Goal: Transaction & Acquisition: Obtain resource

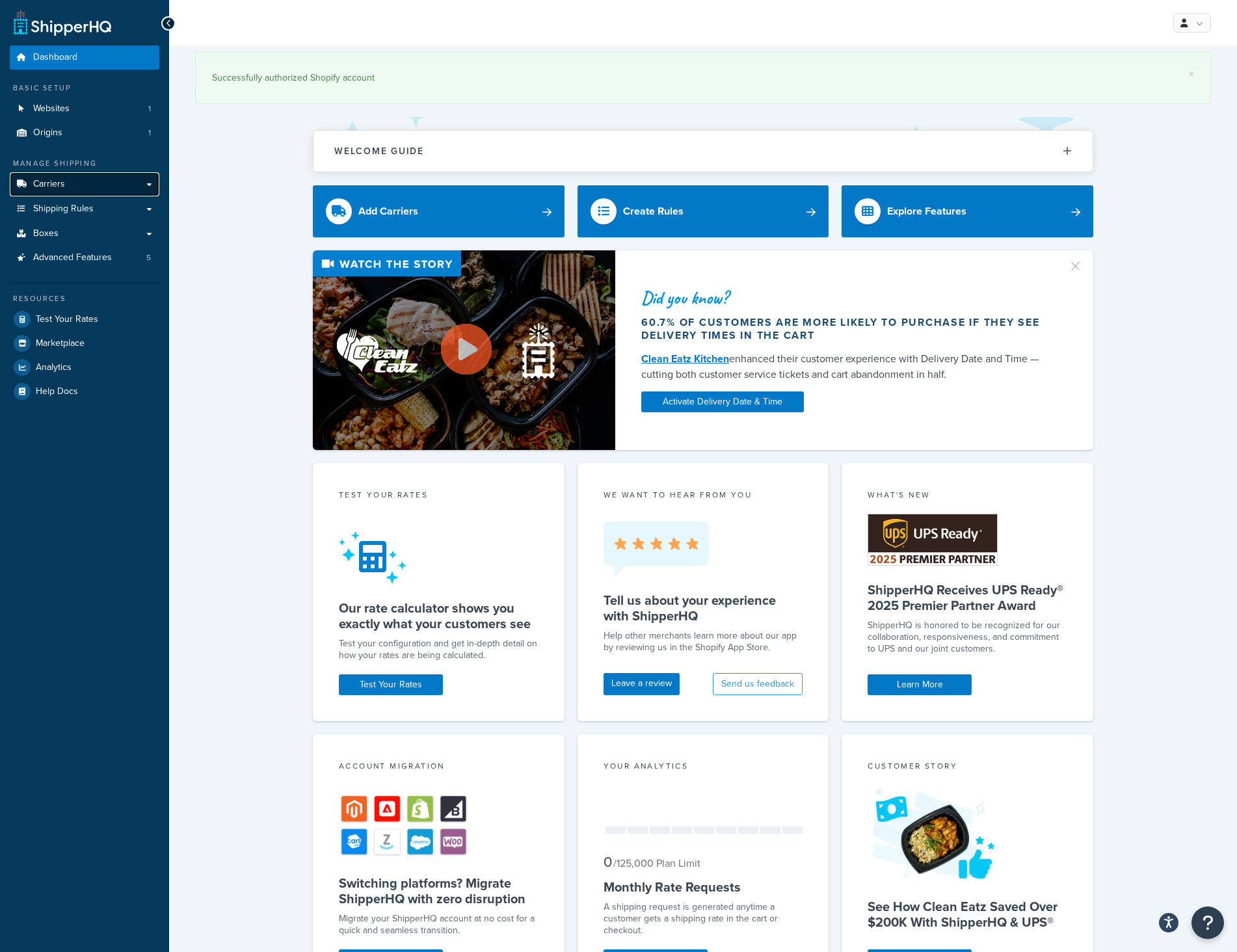
click at [78, 192] on link "Carriers" at bounding box center [84, 184] width 149 height 24
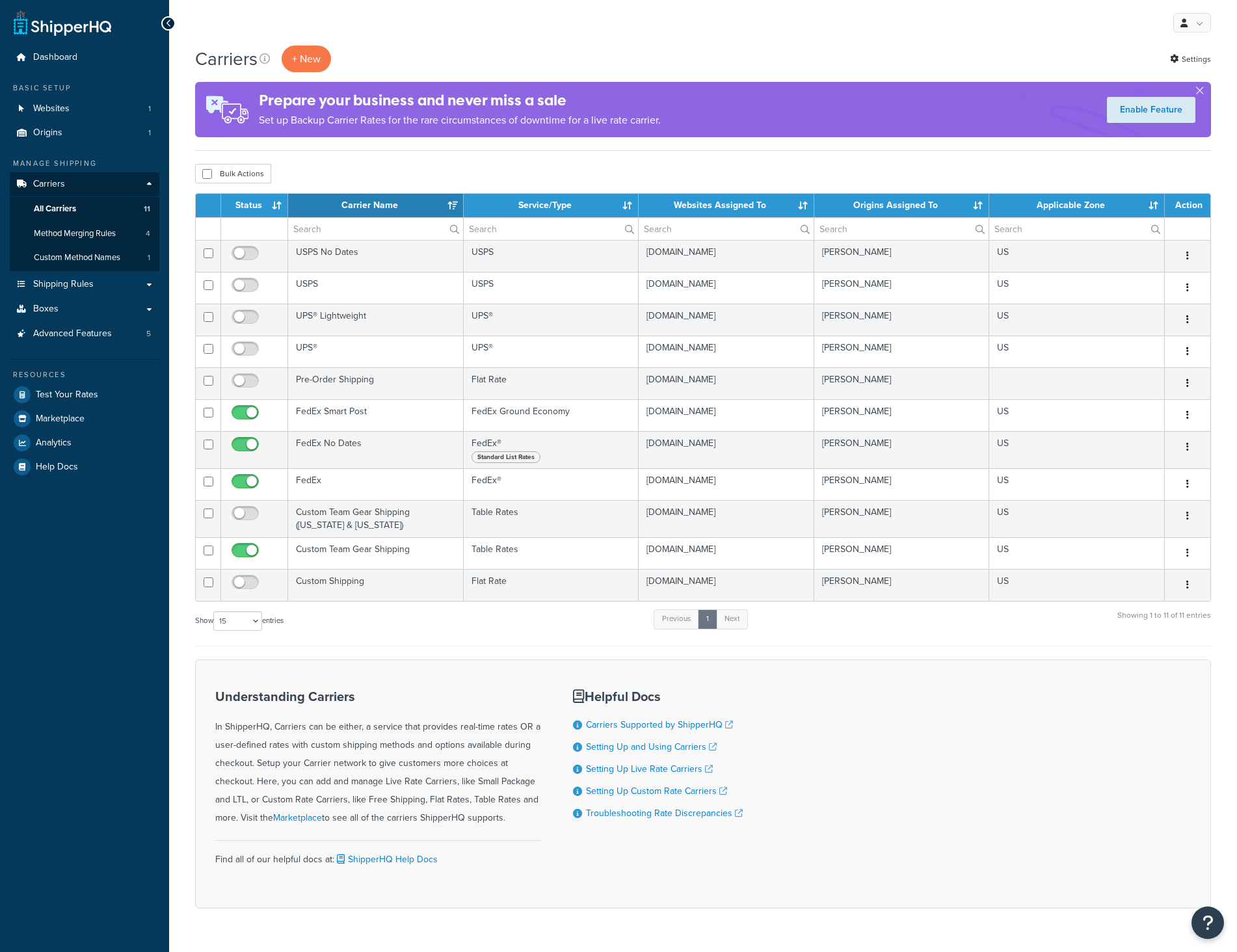
select select "15"
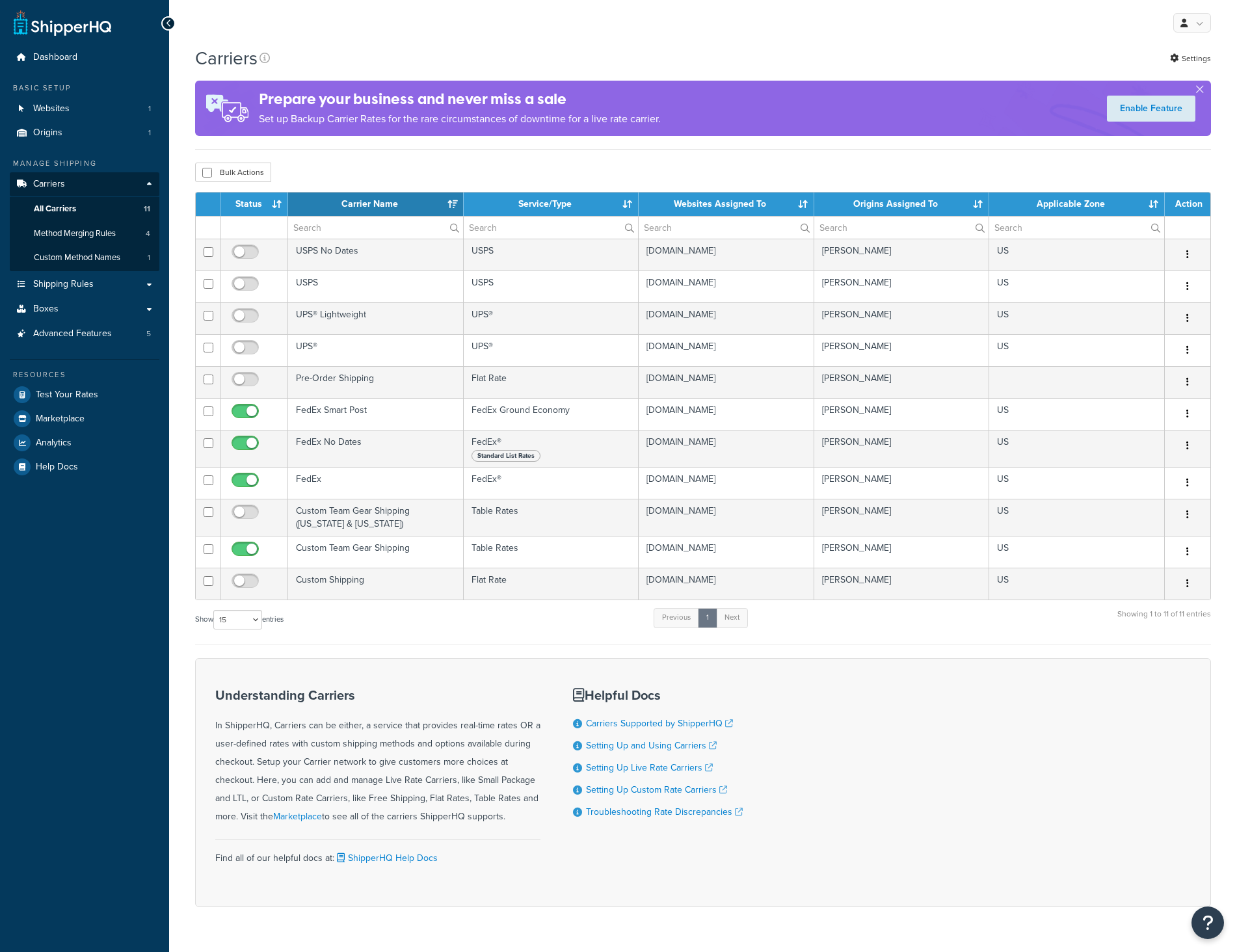
select select "15"
click at [114, 280] on link "Shipping Rules" at bounding box center [84, 284] width 149 height 24
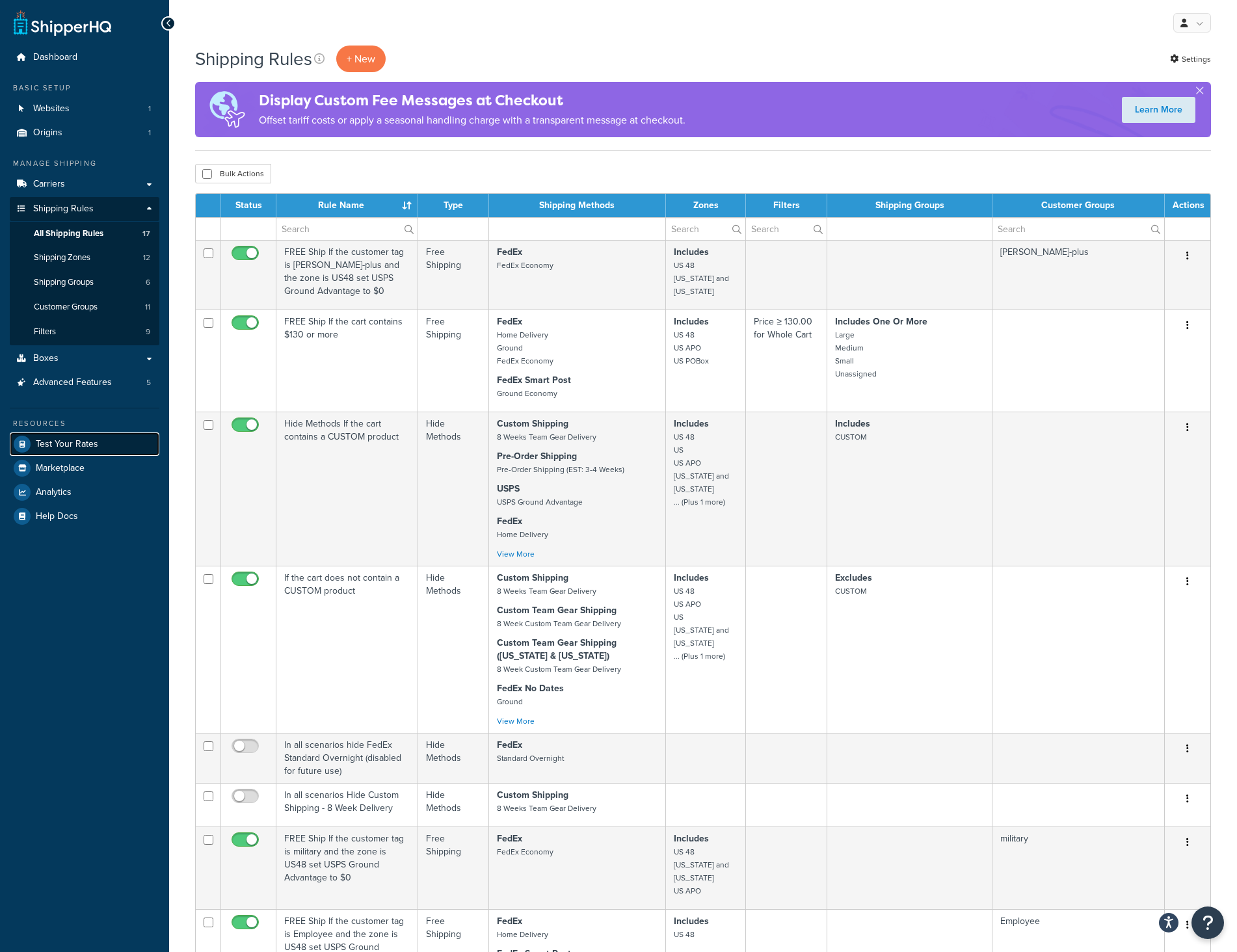
click at [81, 436] on link "Test Your Rates" at bounding box center [84, 444] width 149 height 23
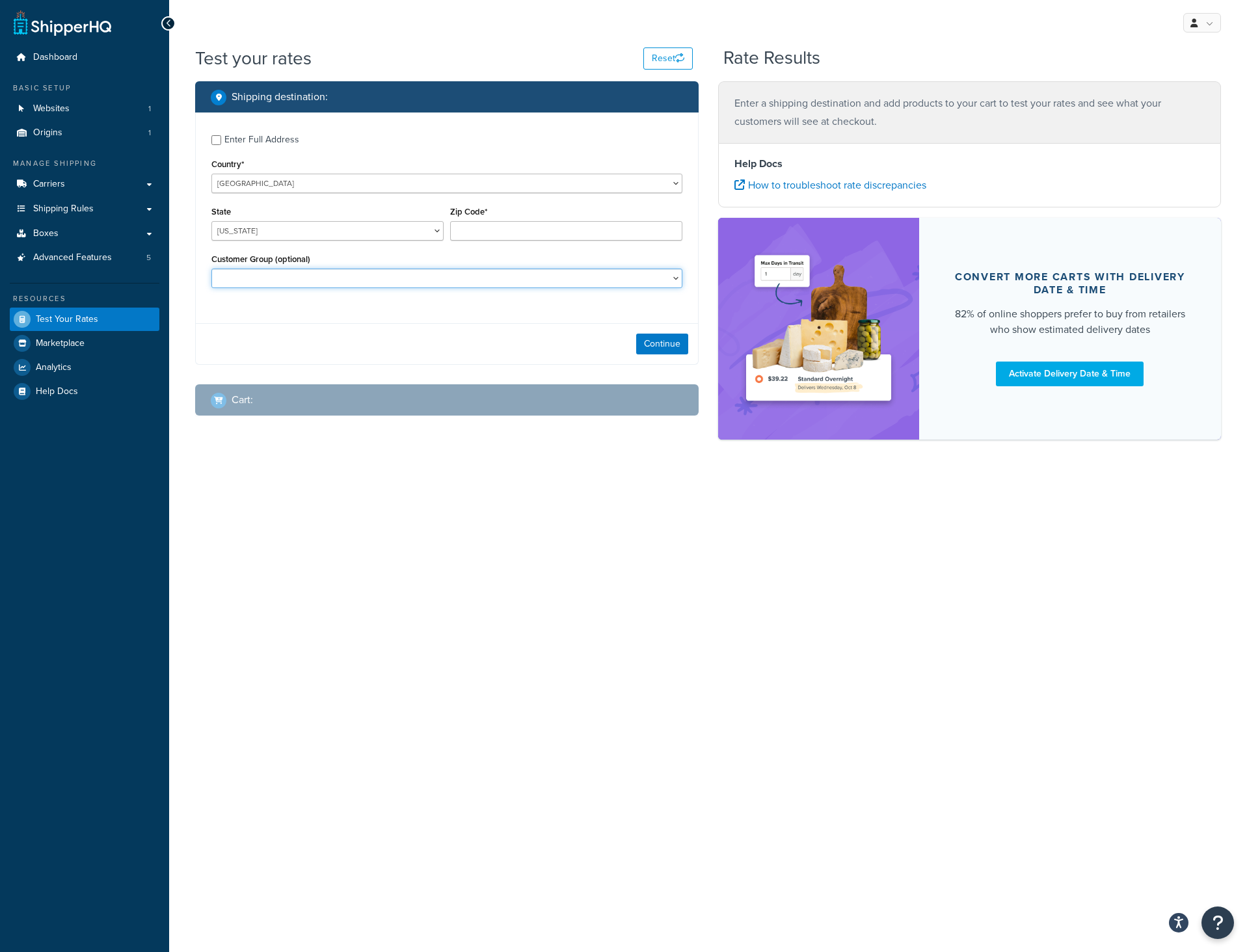
click at [250, 277] on select "Athletes Employee Logged In military Not Logged in Retail rudis-plus swell_vip_…" at bounding box center [447, 279] width 471 height 19
drag, startPoint x: 250, startPoint y: 277, endPoint x: 260, endPoint y: 271, distance: 11.7
click at [250, 277] on select "Athletes Employee Logged In military Not Logged in Retail rudis-plus swell_vip_…" at bounding box center [447, 279] width 471 height 19
click at [272, 228] on select "Alabama Alaska American Samoa Arizona Arkansas Armed Forces Americas Armed Forc…" at bounding box center [328, 231] width 233 height 19
select select "WA"
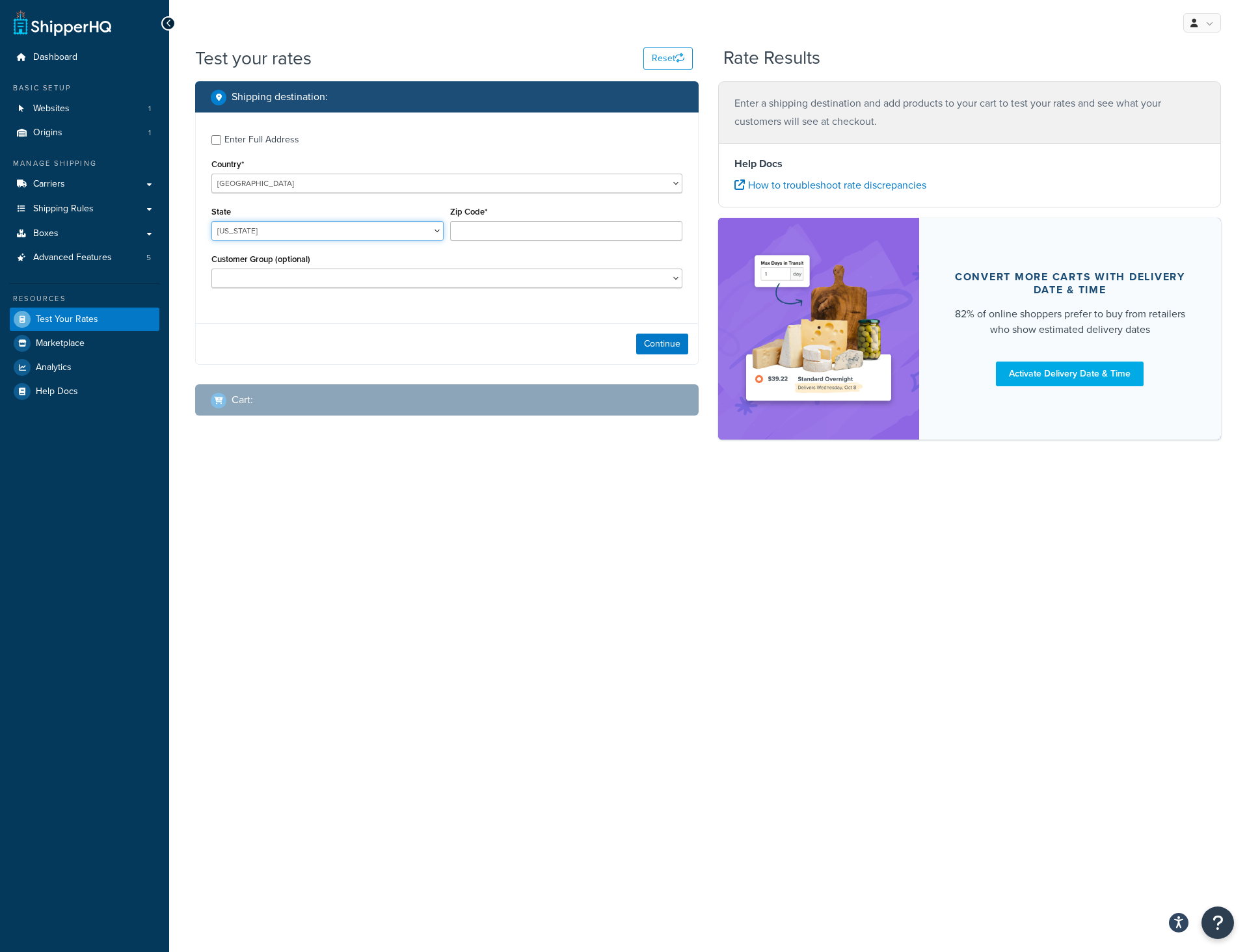
click at [212, 222] on select "Alabama Alaska American Samoa Arizona Arkansas Armed Forces Americas Armed Forc…" at bounding box center [328, 231] width 233 height 19
click at [517, 233] on input "Zip Code*" at bounding box center [566, 231] width 233 height 19
type input "98105"
click at [459, 311] on div "Enter Full Address Country* United States United Kingdom Afghanistan Åland Isla…" at bounding box center [447, 212] width 502 height 201
click at [654, 338] on button "Continue" at bounding box center [662, 344] width 52 height 21
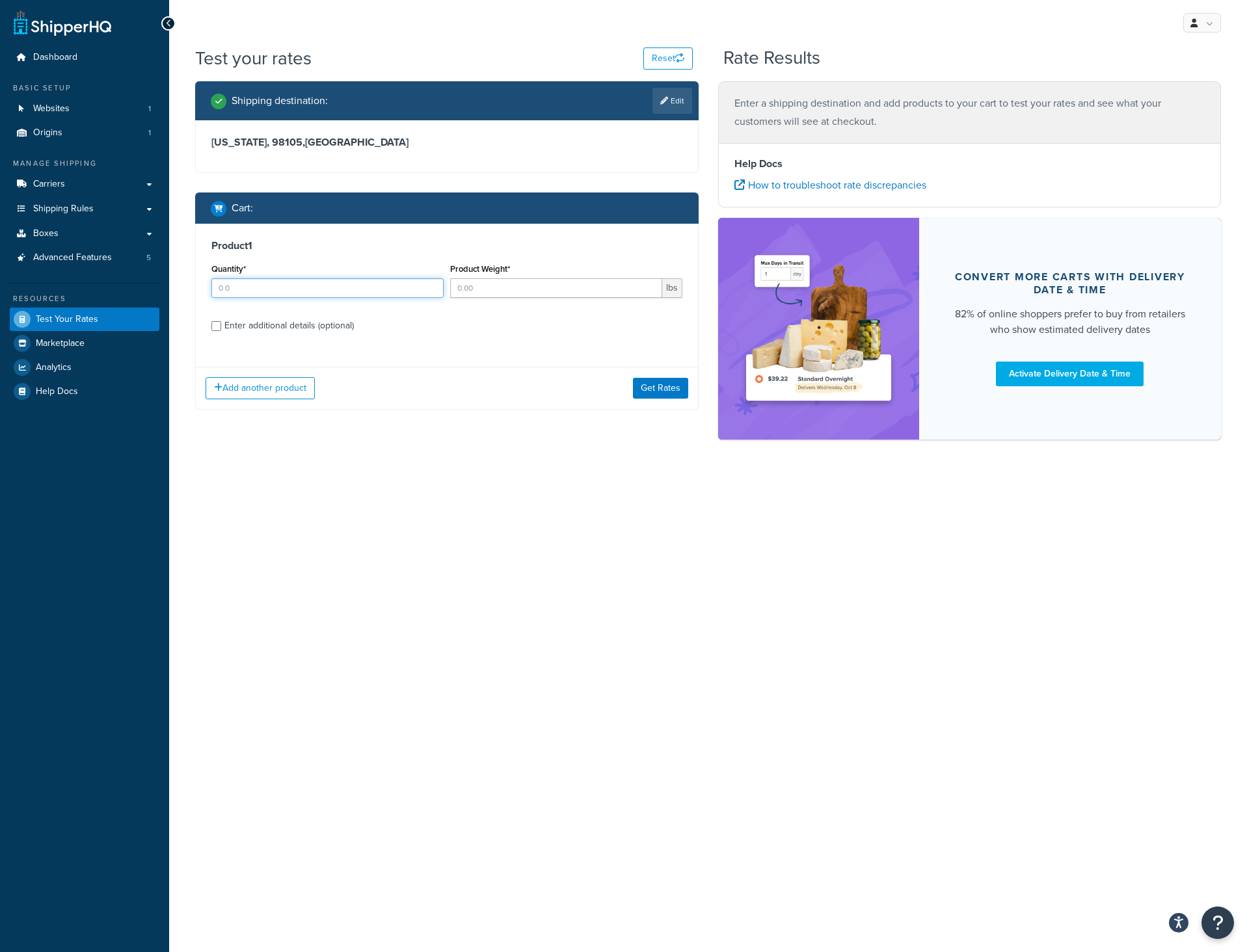
click at [354, 283] on input "Quantity*" at bounding box center [328, 288] width 233 height 19
type input "1"
click at [515, 286] on input "Product Weight*" at bounding box center [556, 288] width 212 height 19
type input "4"
click at [486, 342] on div "Product 1 Quantity* 1 Product Weight* 4 lbs Enter additional details (optional)" at bounding box center [447, 290] width 502 height 133
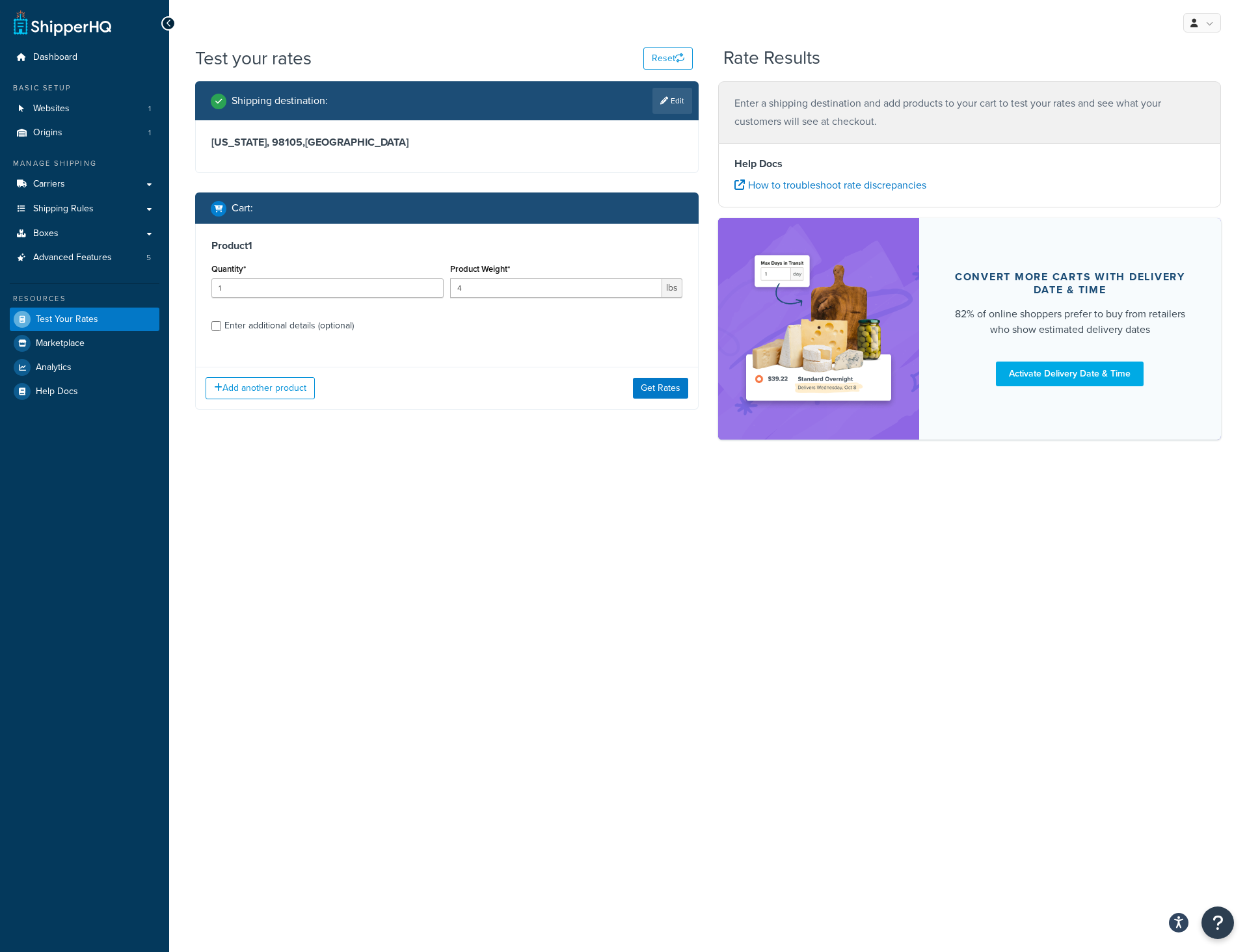
click at [339, 317] on div "Enter additional details (optional)" at bounding box center [289, 325] width 129 height 19
click at [221, 321] on input "Enter additional details (optional)" at bounding box center [216, 326] width 10 height 10
checkbox input "true"
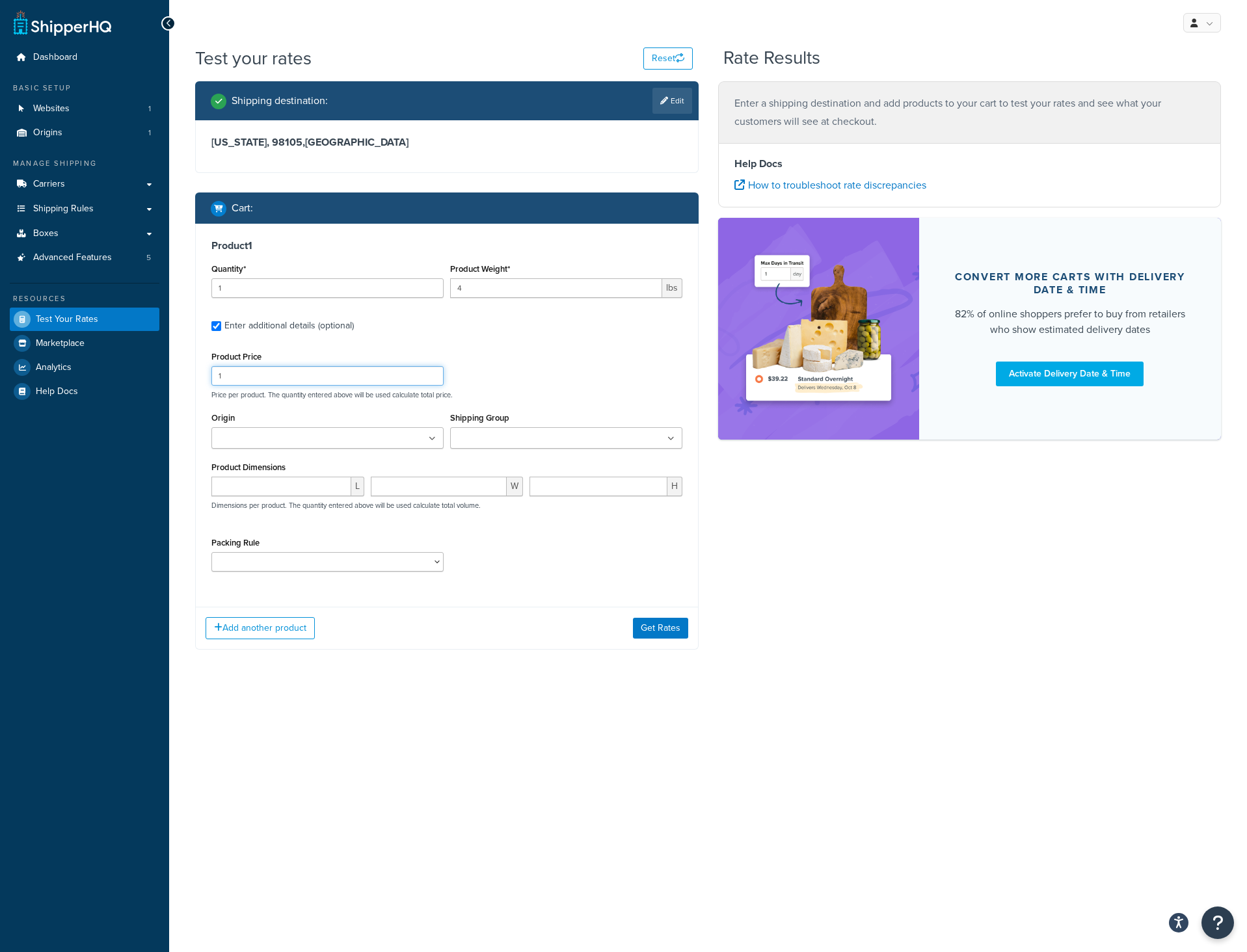
click at [333, 370] on input "1" at bounding box center [328, 375] width 233 height 19
type input "125"
click at [567, 376] on div "Product Price 125 Price per product. The quantity entered above will be used ca…" at bounding box center [447, 374] width 477 height 52
click at [436, 414] on div "Origin RUDIS" at bounding box center [328, 429] width 233 height 40
click at [420, 430] on ul at bounding box center [328, 438] width 233 height 22
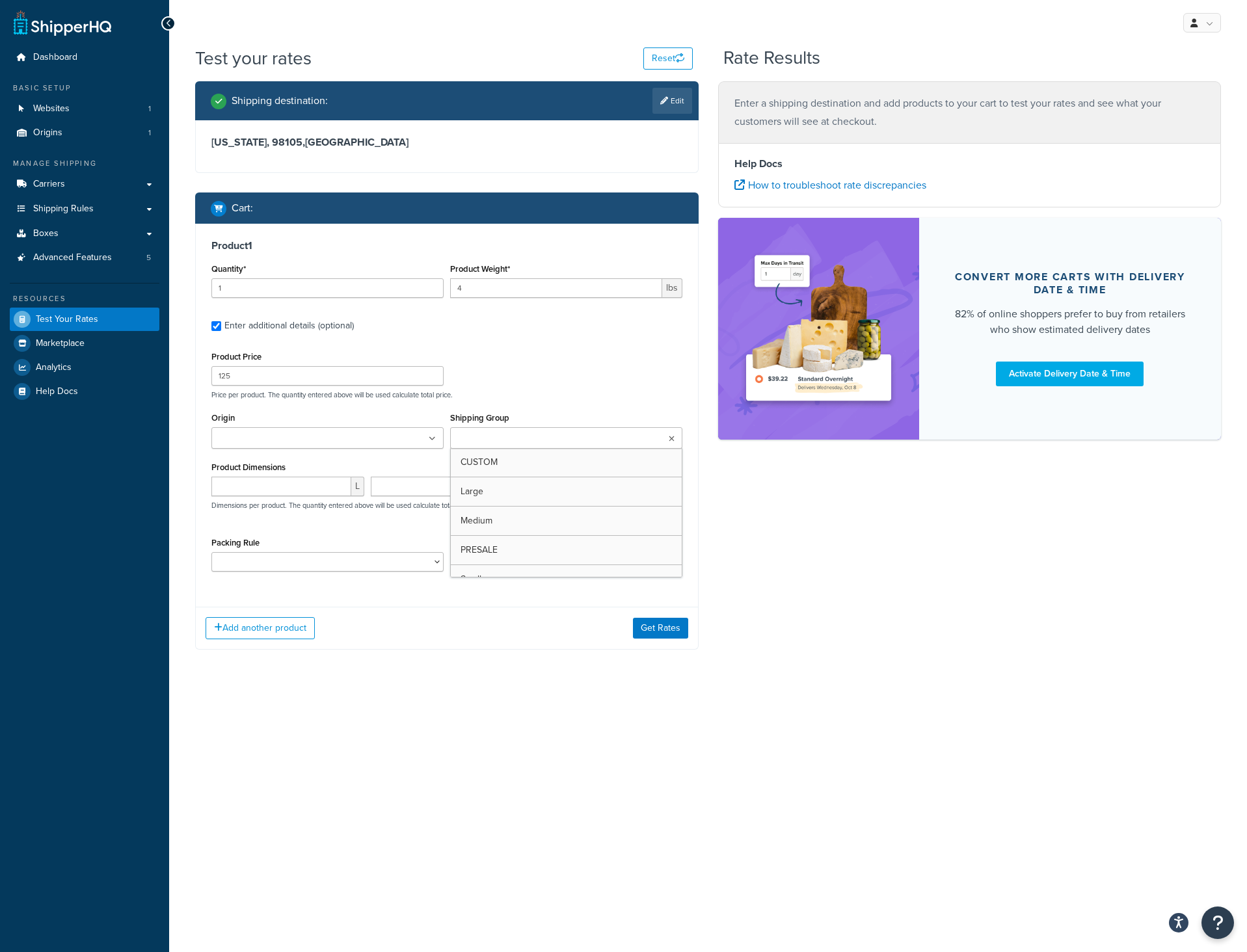
click at [489, 433] on input "Shipping Group" at bounding box center [511, 439] width 115 height 15
drag, startPoint x: 397, startPoint y: 430, endPoint x: 397, endPoint y: 438, distance: 8.0
click at [397, 432] on ul at bounding box center [328, 438] width 233 height 22
click at [510, 438] on input "Shipping Group" at bounding box center [511, 439] width 115 height 15
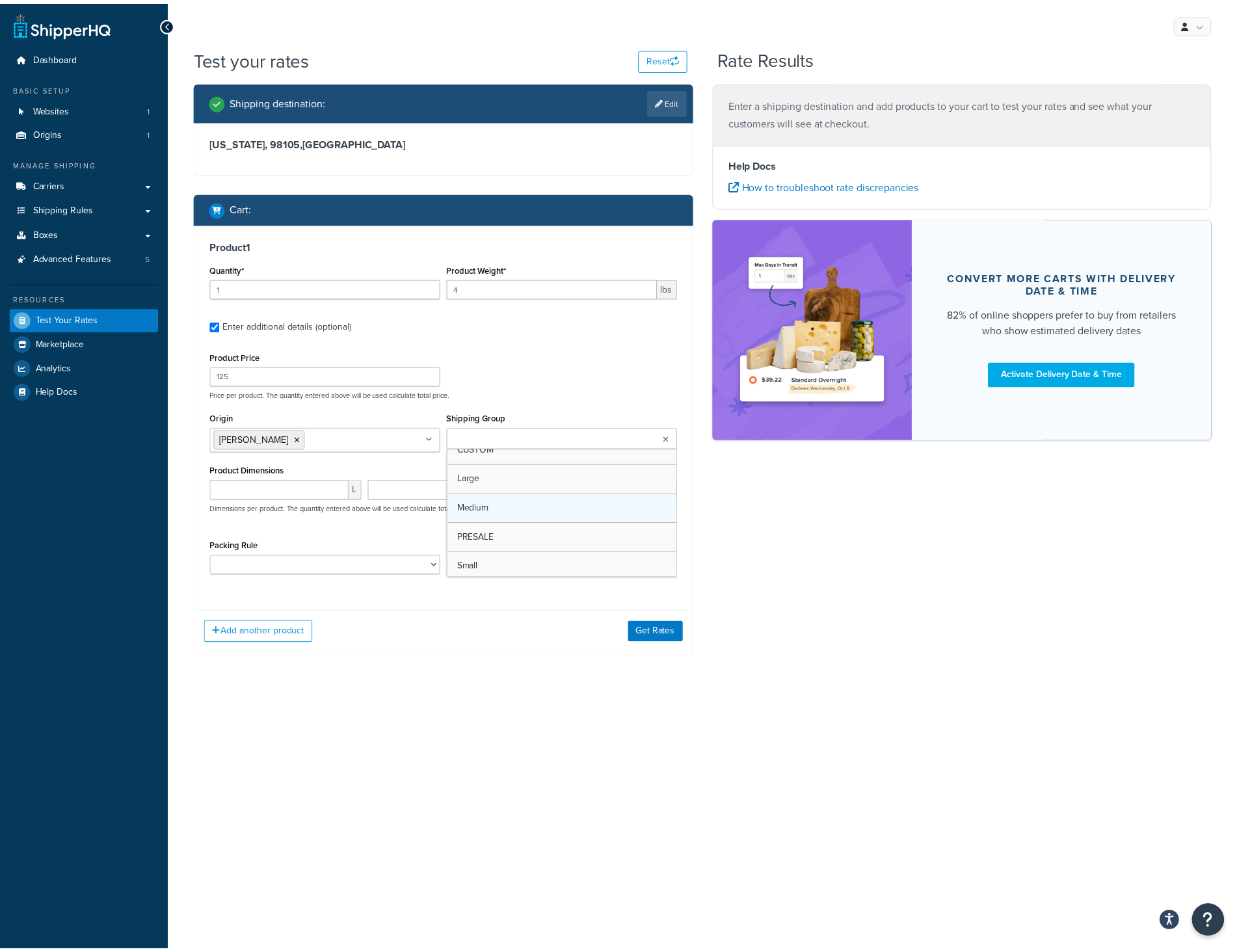
scroll to position [17, 0]
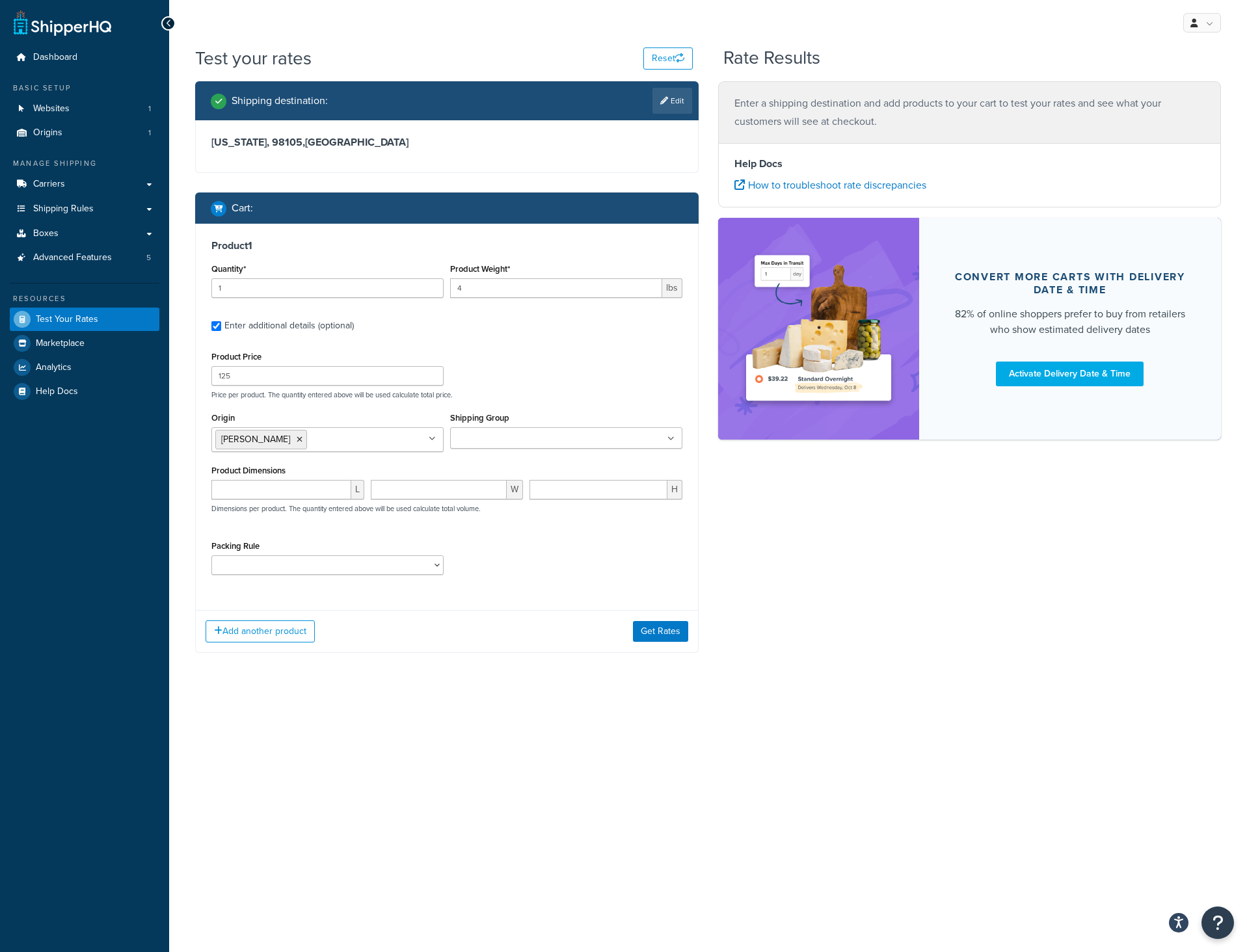
click at [531, 646] on div "Add another product Get Rates" at bounding box center [447, 631] width 502 height 42
click at [313, 483] on input "number" at bounding box center [281, 489] width 140 height 19
click at [283, 482] on input "number" at bounding box center [281, 489] width 140 height 19
type input "14"
click at [456, 498] on input "number" at bounding box center [439, 489] width 136 height 19
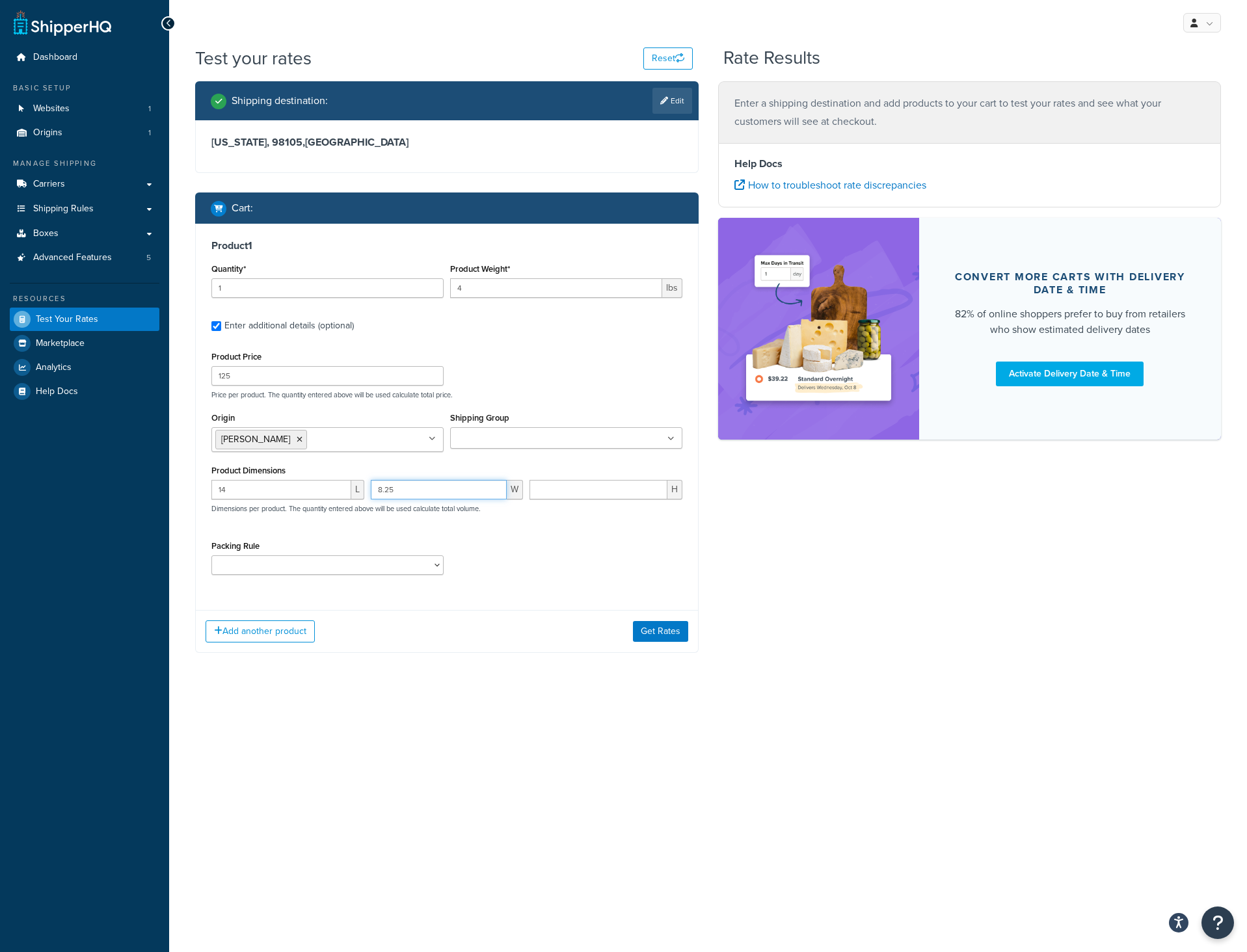
type input "8.25"
click at [570, 485] on input "number" at bounding box center [598, 489] width 138 height 19
type input "6"
click at [575, 553] on div "Packing Rule" at bounding box center [447, 560] width 477 height 48
click at [331, 575] on select "Packing Rule" at bounding box center [328, 565] width 233 height 19
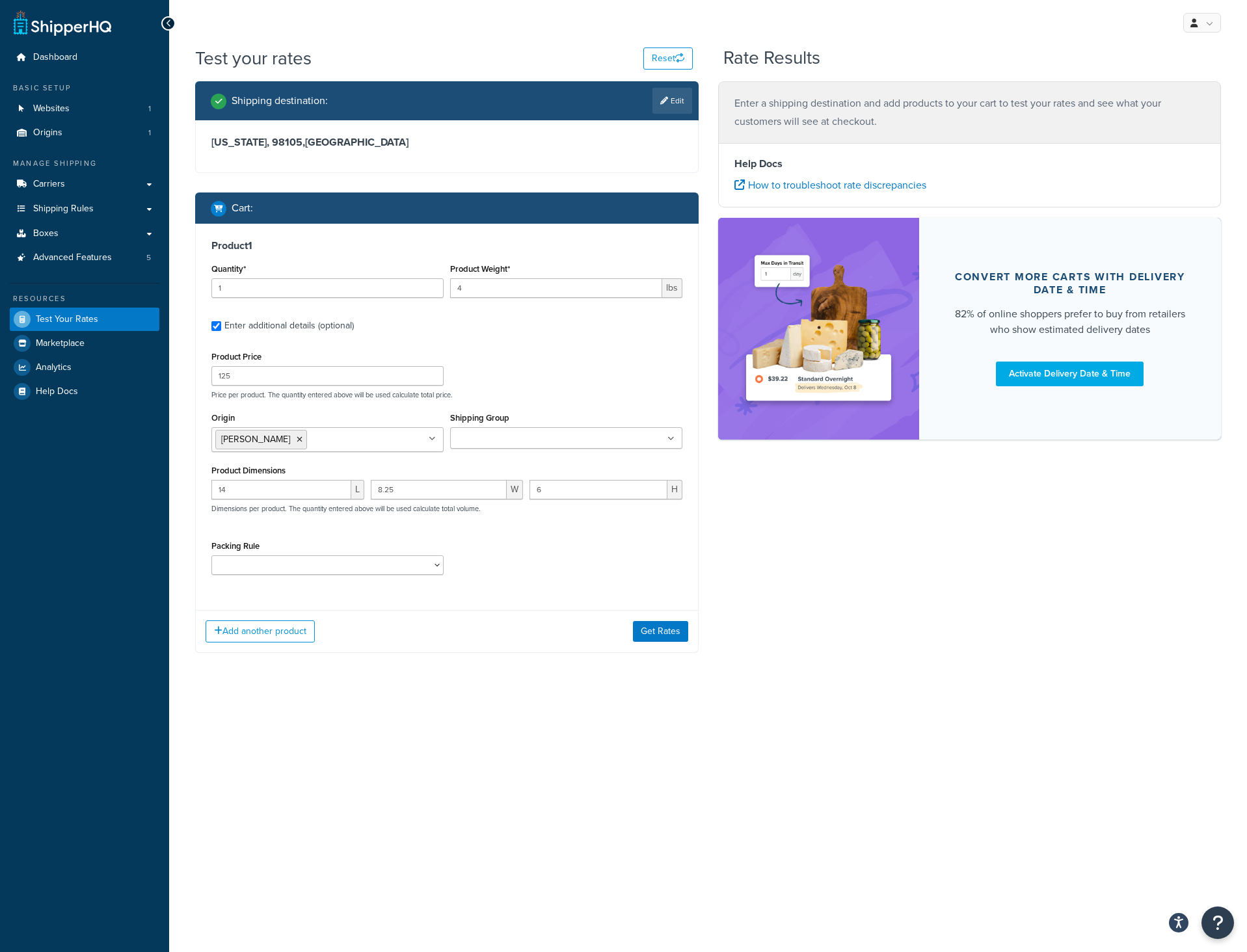
click at [506, 542] on div "Packing Rule" at bounding box center [447, 560] width 477 height 48
click at [658, 634] on button "Get Rates" at bounding box center [661, 631] width 55 height 21
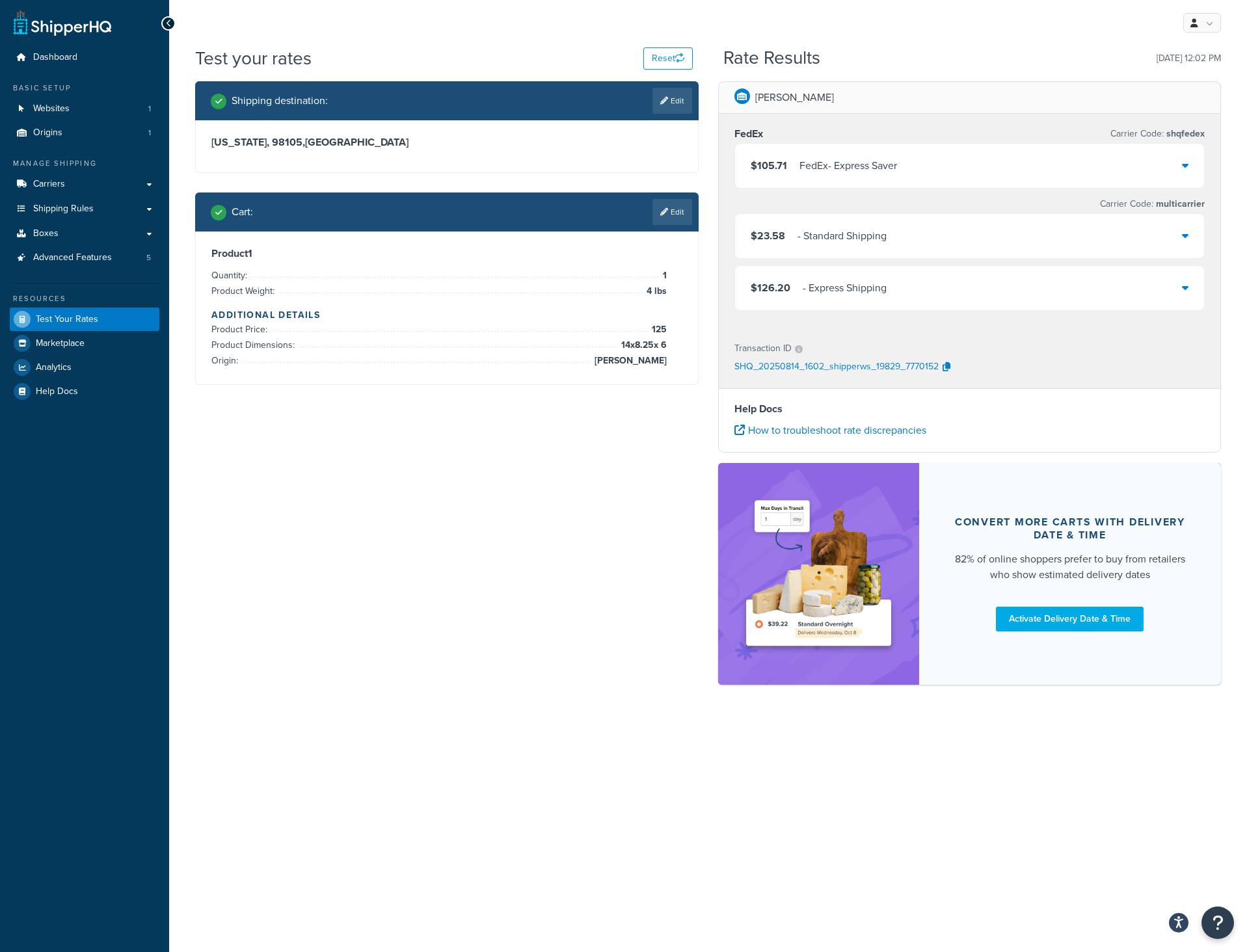
click at [905, 296] on div "$126.20 - Express Shipping" at bounding box center [970, 287] width 470 height 44
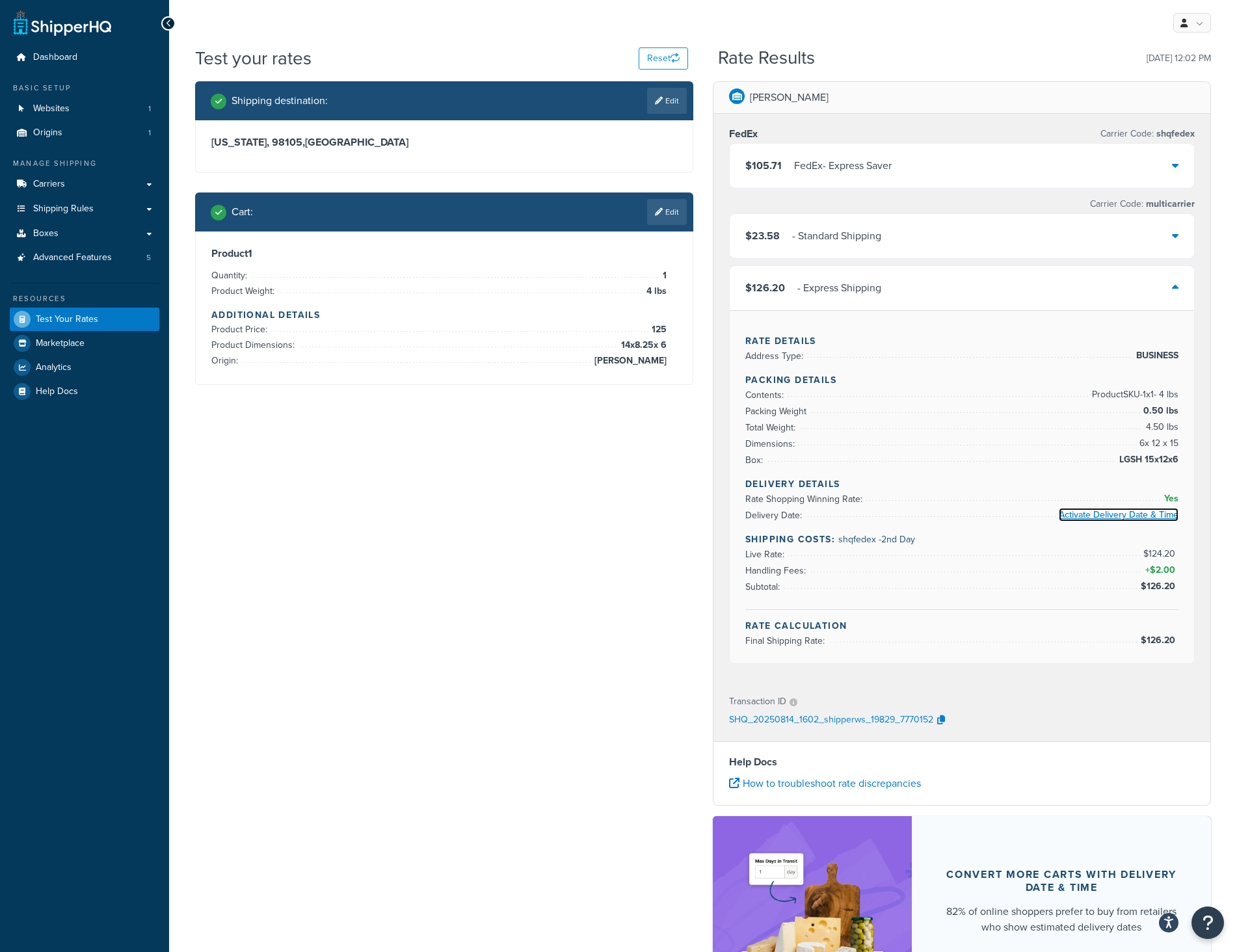
click at [1097, 513] on link "Activate Delivery Date & Time" at bounding box center [1118, 514] width 120 height 14
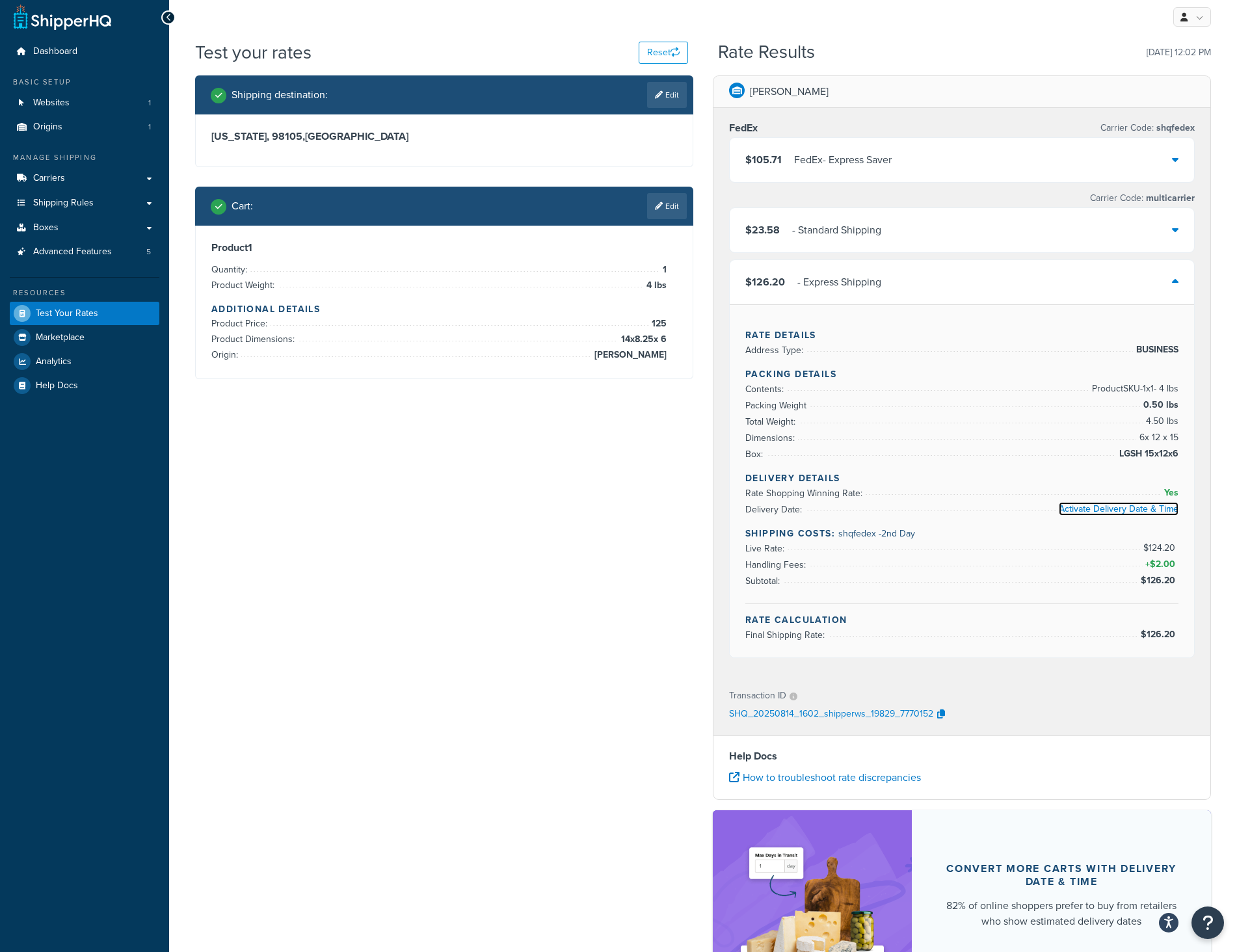
scroll to position [0, 0]
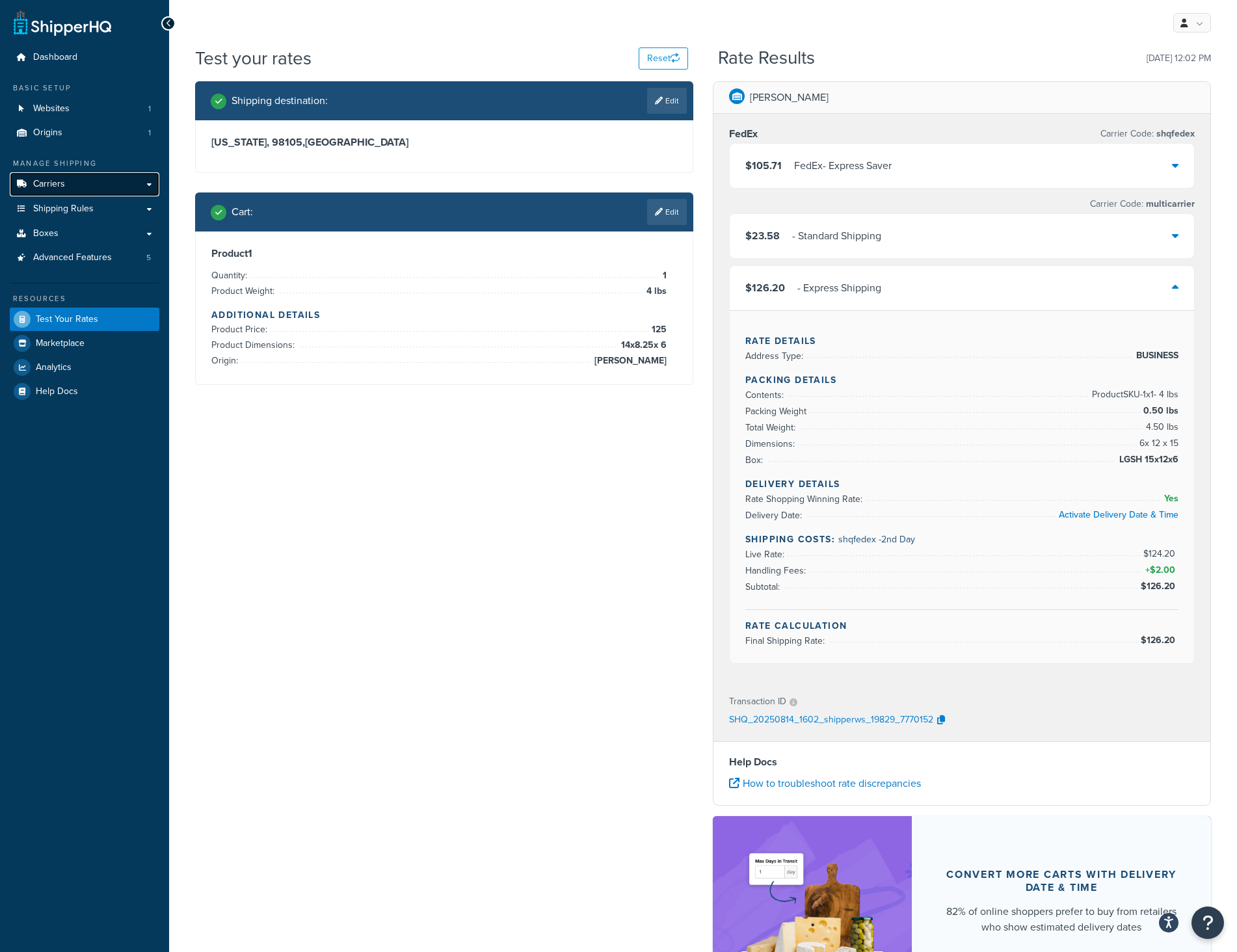
click at [88, 195] on link "Carriers" at bounding box center [84, 184] width 149 height 24
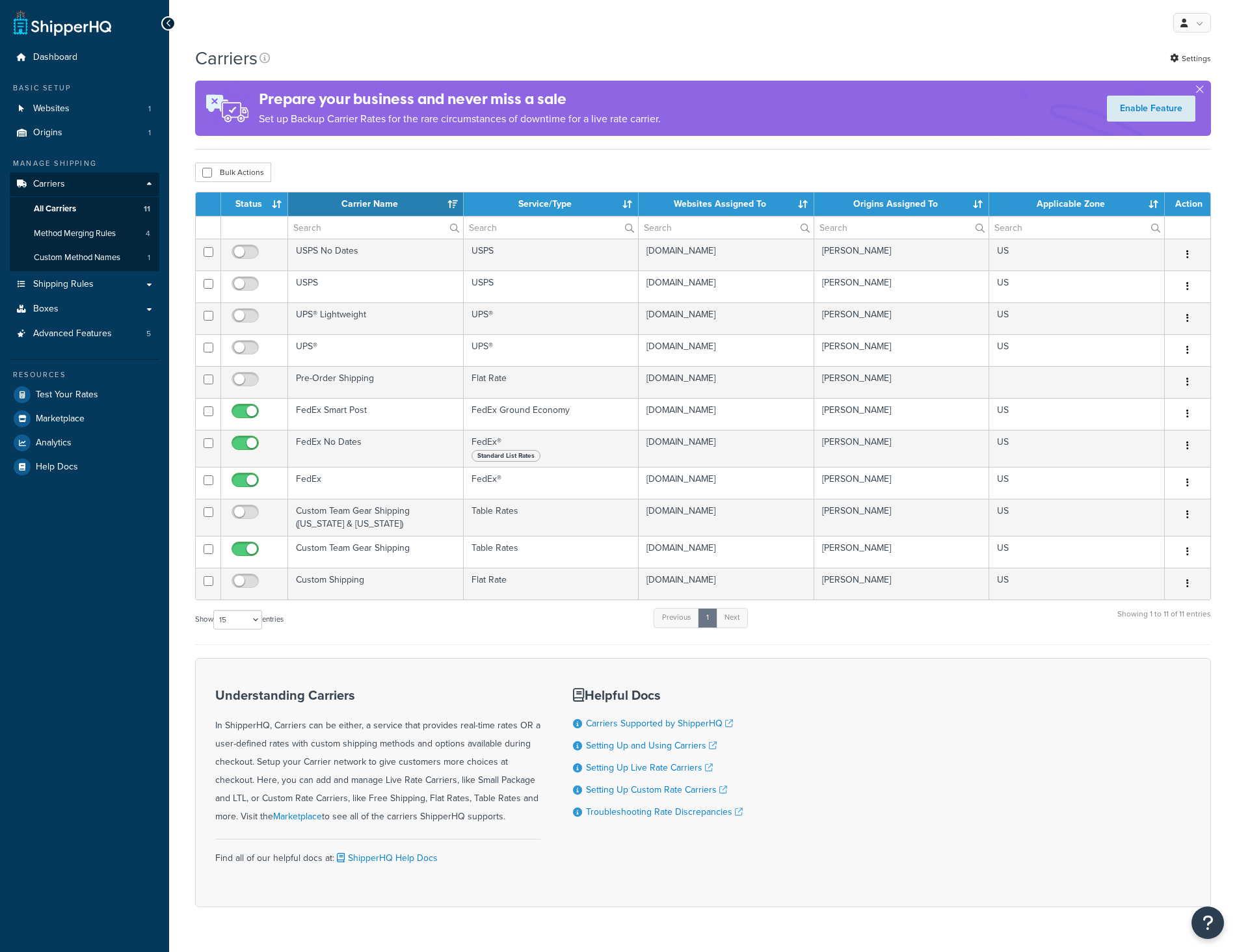
select select "15"
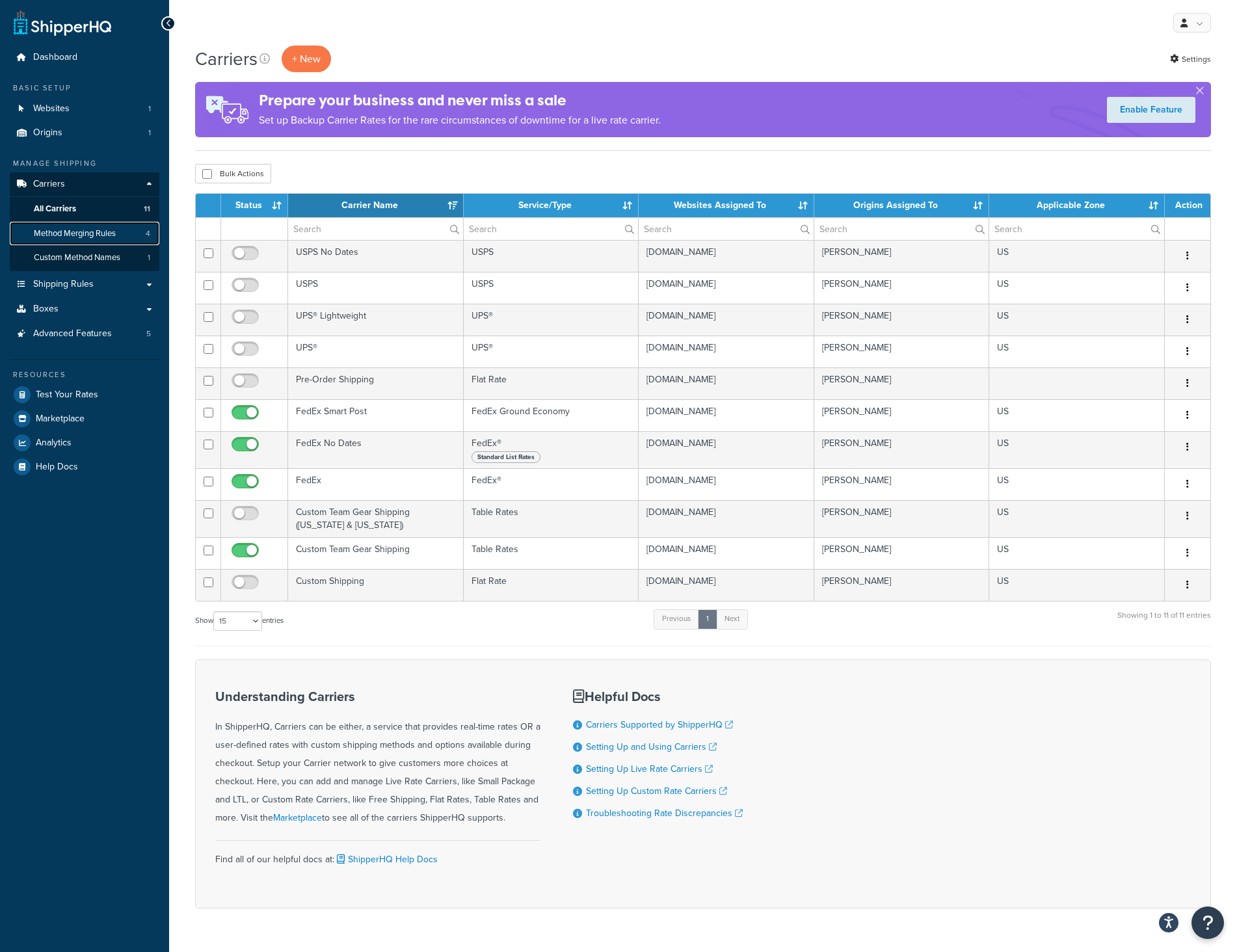
click at [81, 240] on link "Method Merging Rules 4" at bounding box center [84, 234] width 149 height 24
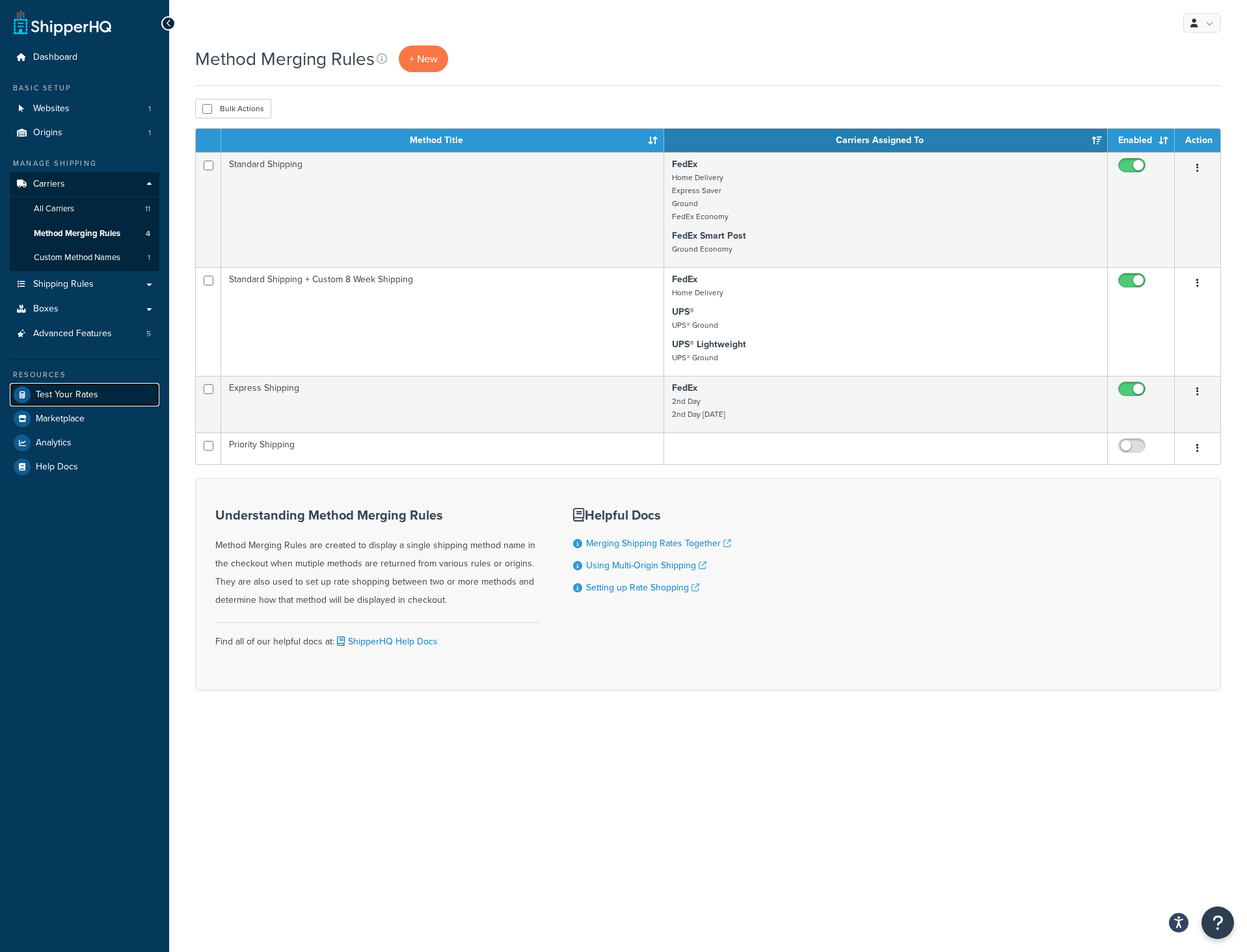
click at [76, 400] on span "Test Your Rates" at bounding box center [66, 395] width 62 height 11
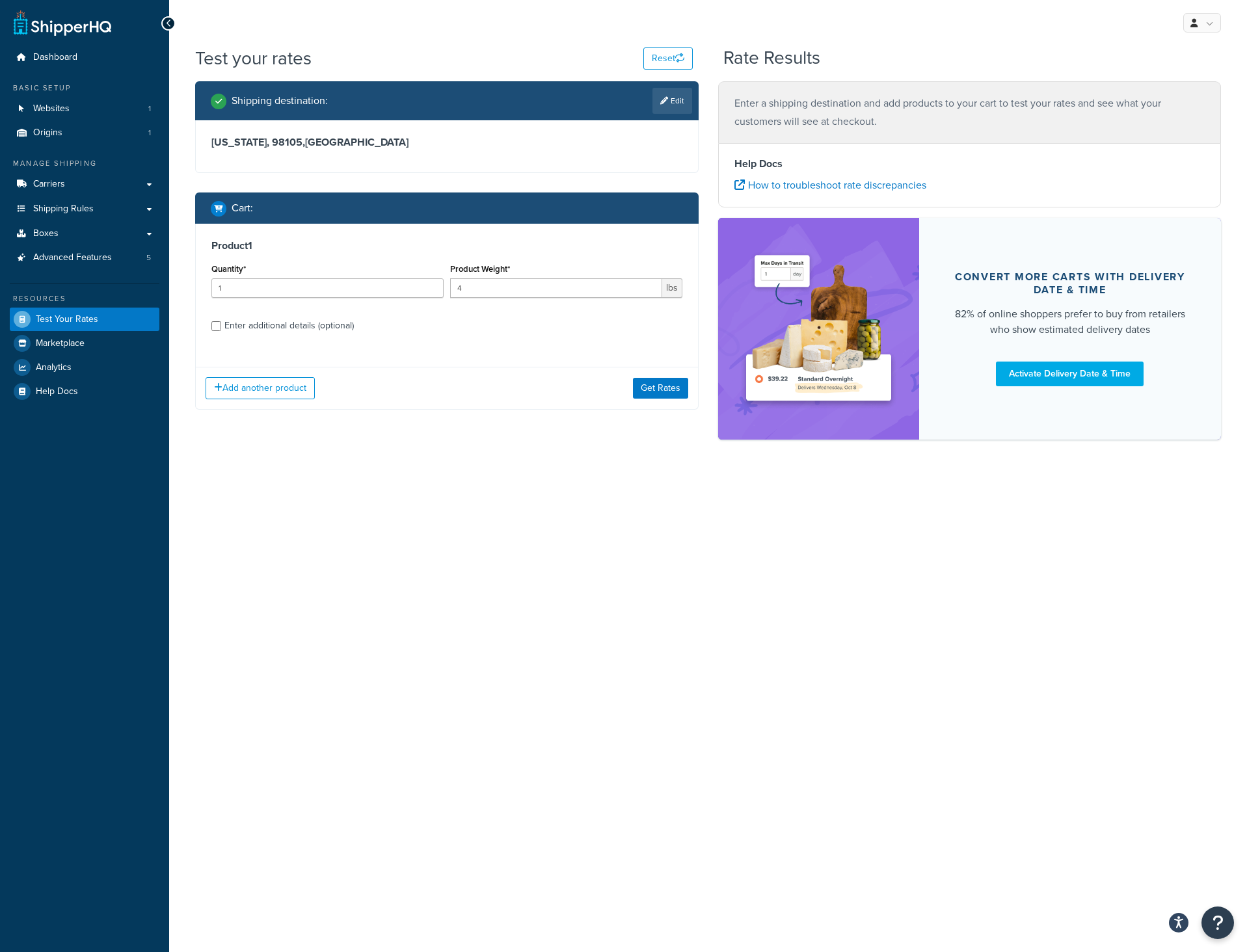
click at [248, 333] on div "Enter additional details (optional)" at bounding box center [289, 325] width 129 height 19
click at [221, 331] on input "Enter additional details (optional)" at bounding box center [216, 326] width 10 height 10
checkbox input "true"
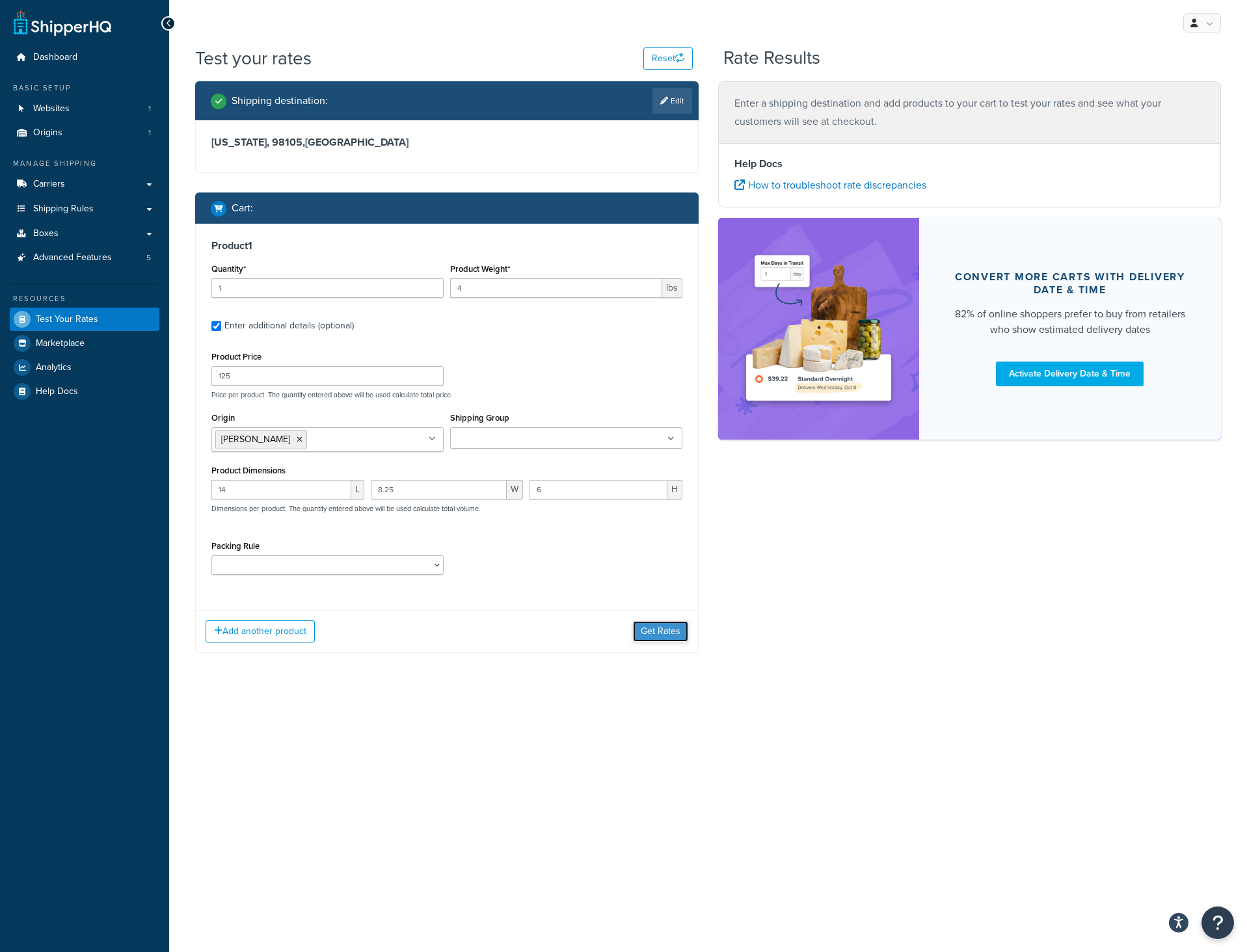
click at [636, 626] on button "Get Rates" at bounding box center [661, 631] width 55 height 21
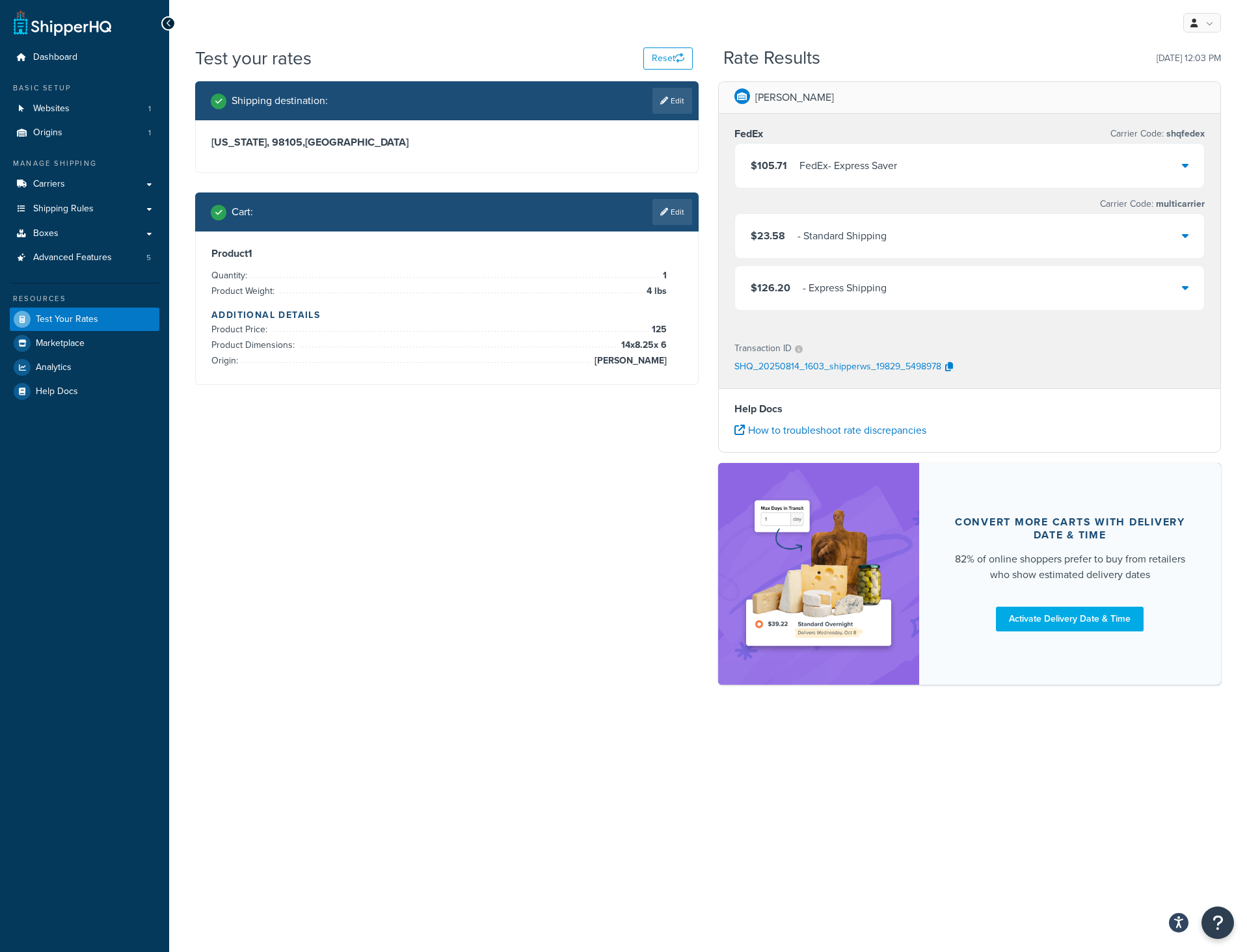
click at [1039, 171] on div "$105.71 FedEx - Express Saver" at bounding box center [970, 166] width 470 height 44
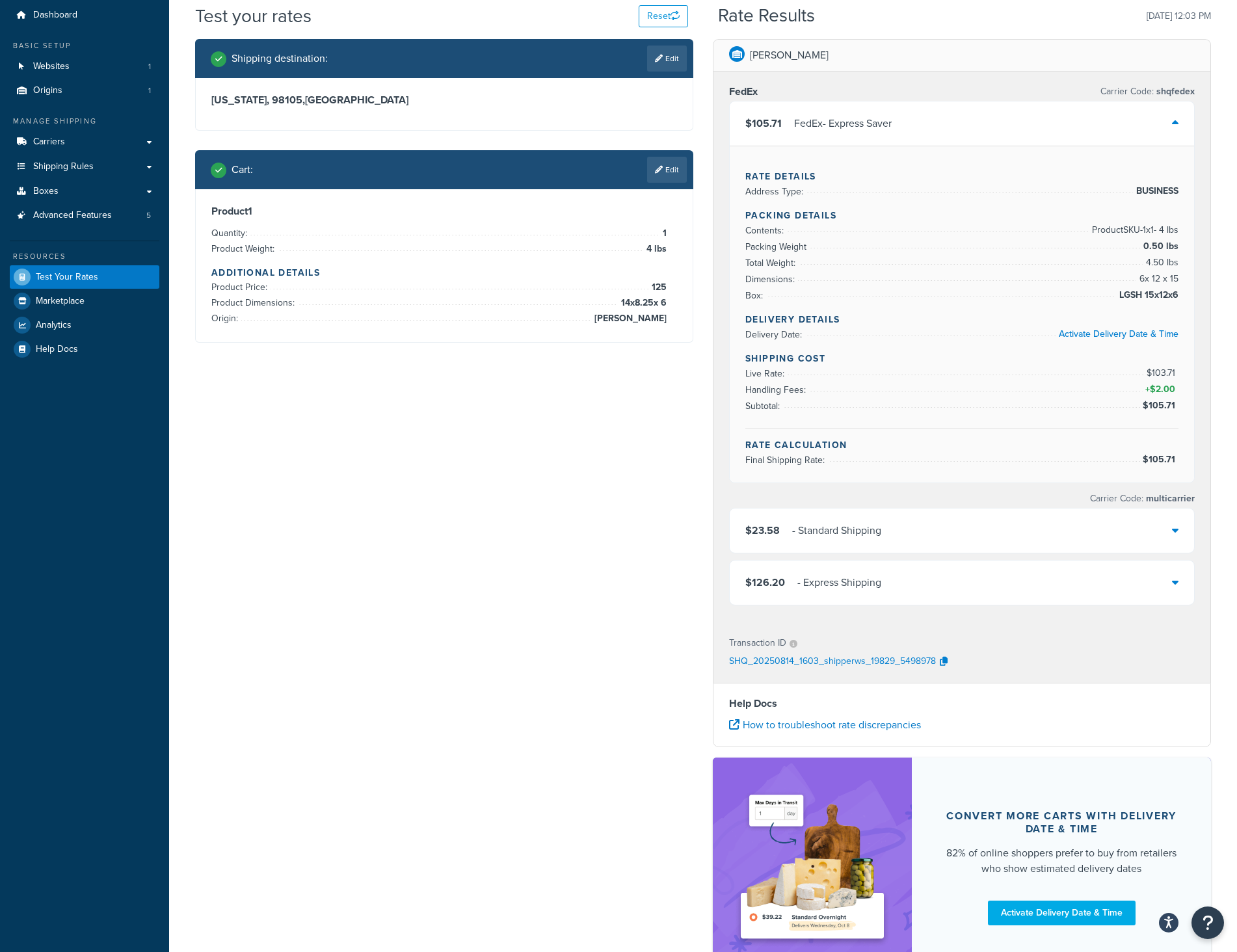
scroll to position [65, 0]
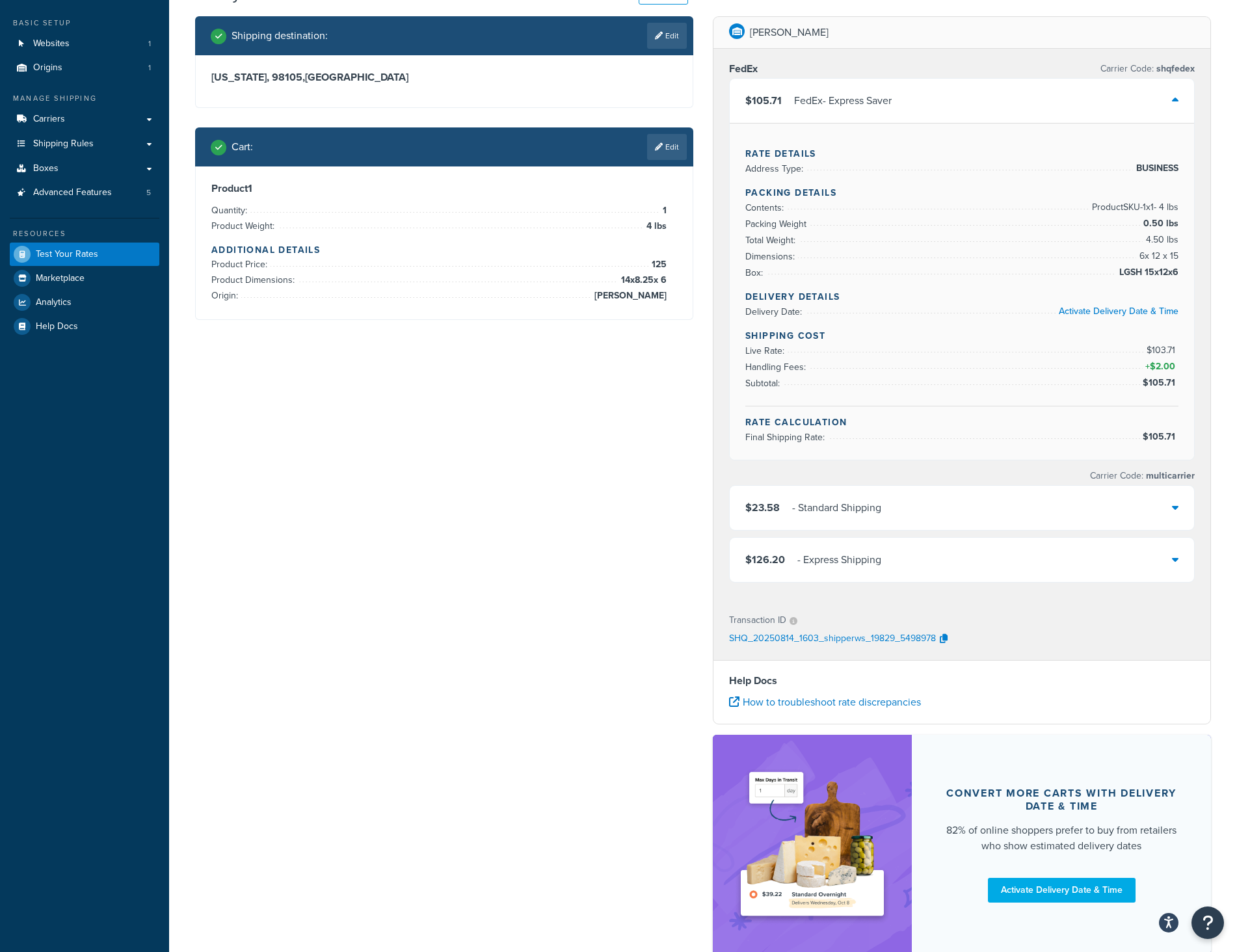
click at [1005, 553] on div "$126.20 - Express Shipping" at bounding box center [962, 560] width 464 height 44
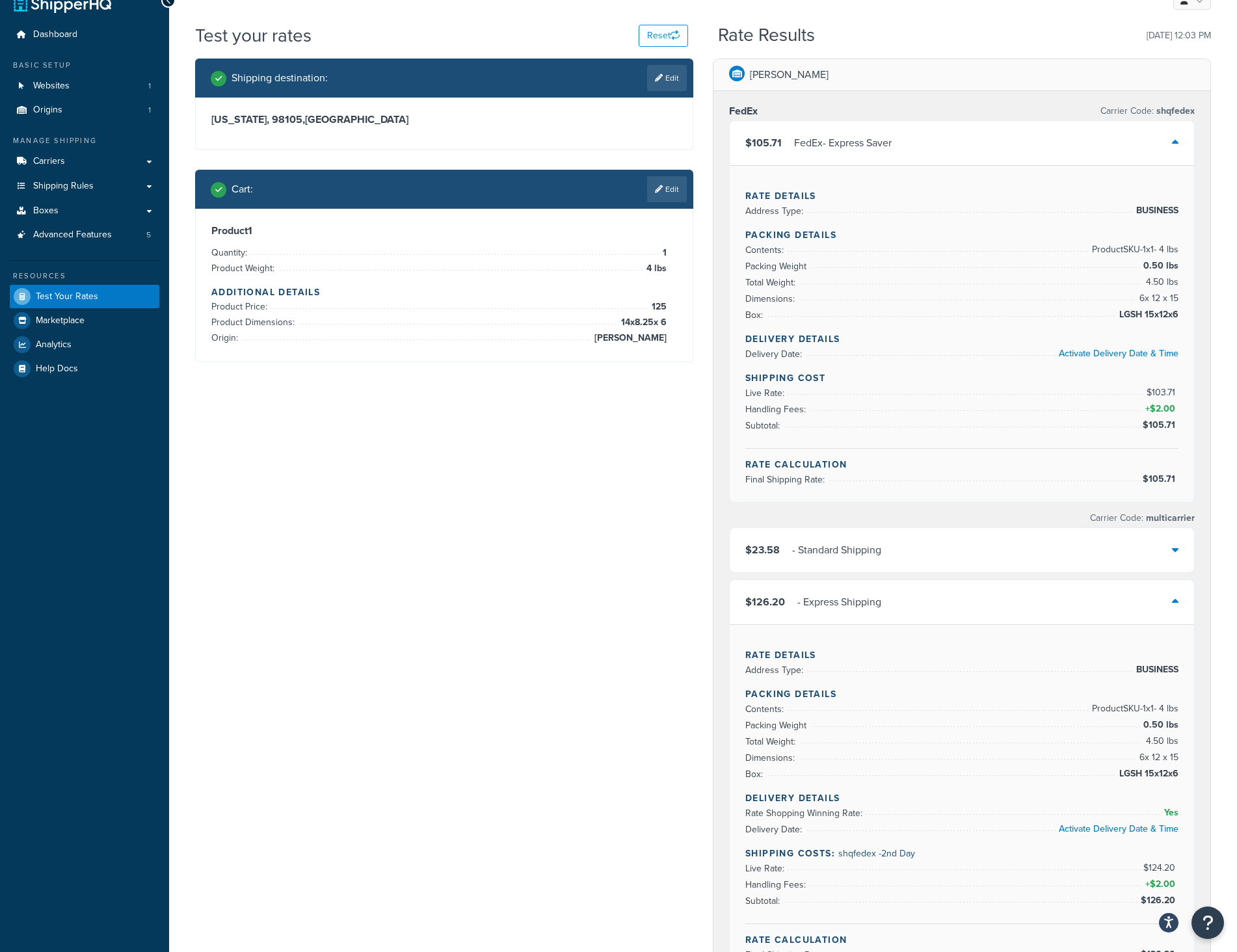
scroll to position [0, 0]
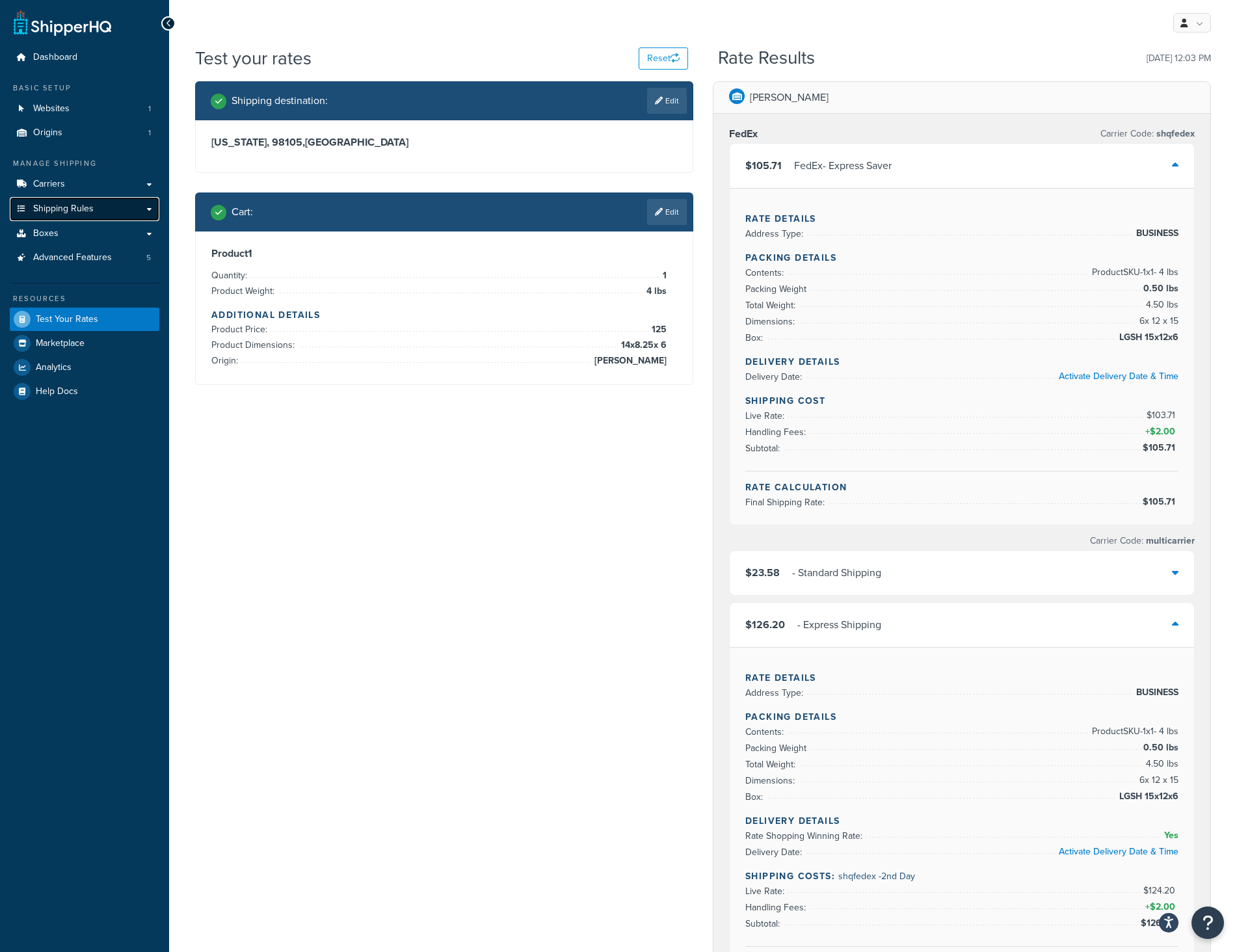
click at [124, 216] on link "Shipping Rules" at bounding box center [84, 209] width 149 height 24
click at [91, 236] on link "Boxes" at bounding box center [84, 234] width 149 height 24
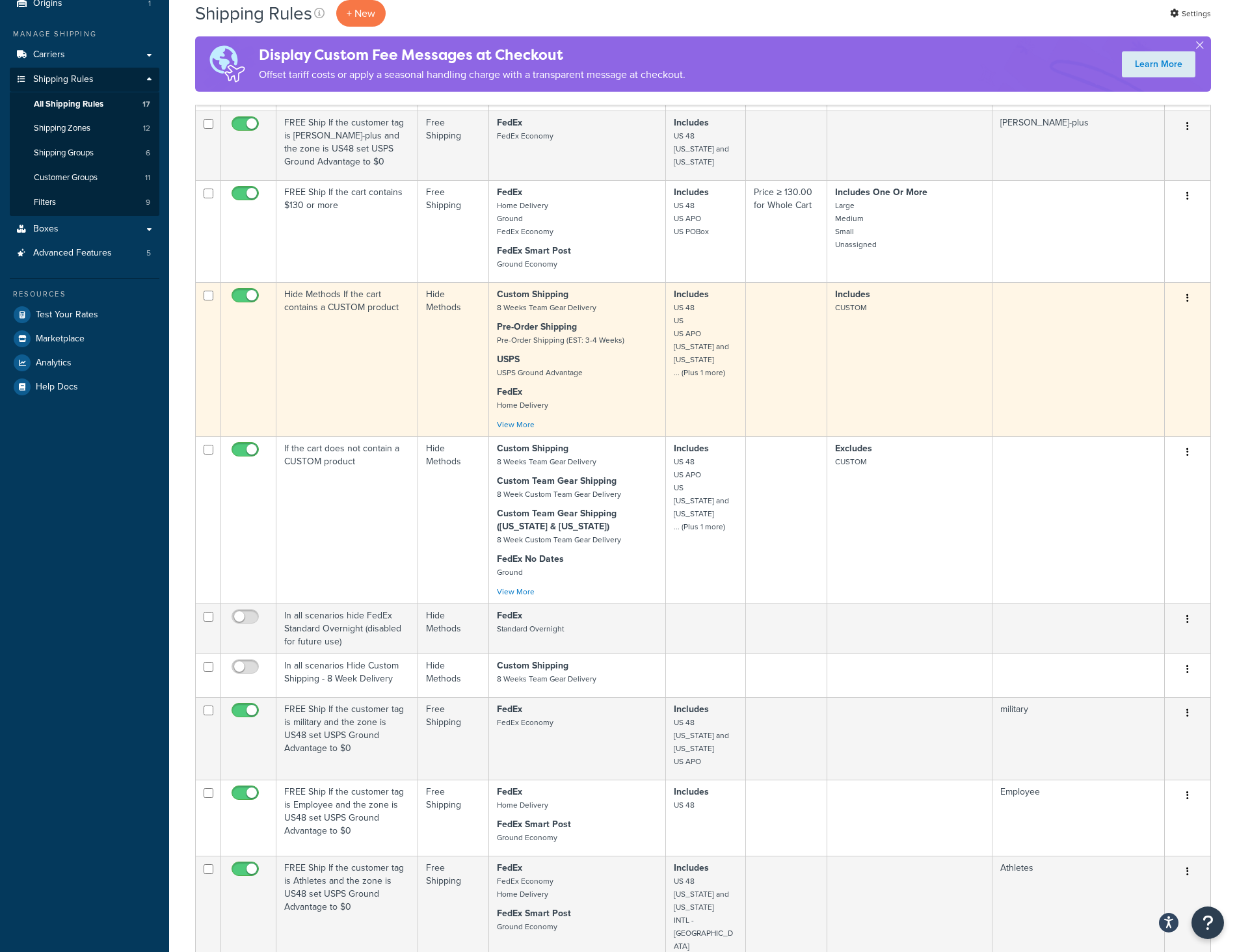
scroll to position [130, 0]
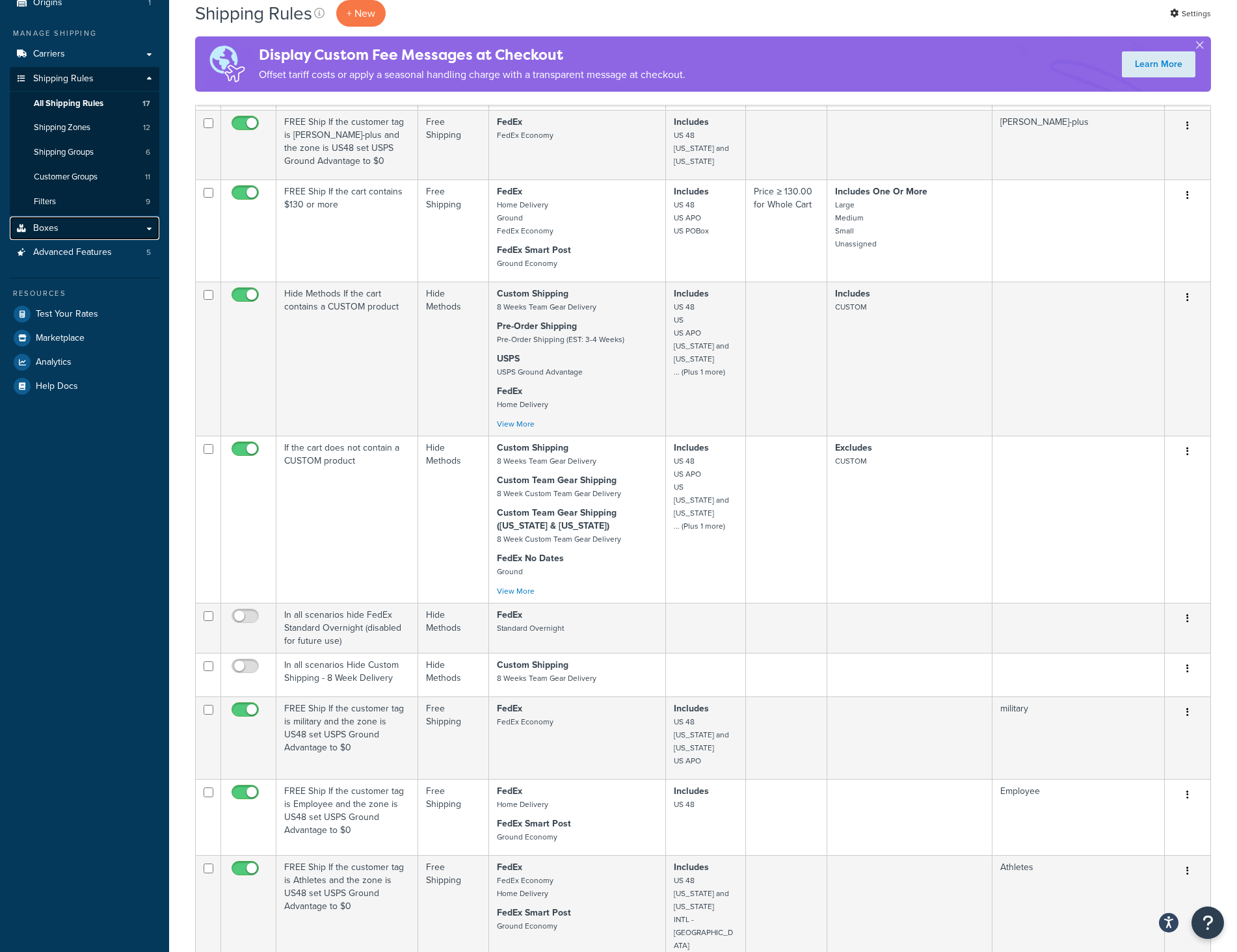
click at [65, 223] on link "Boxes" at bounding box center [84, 229] width 149 height 24
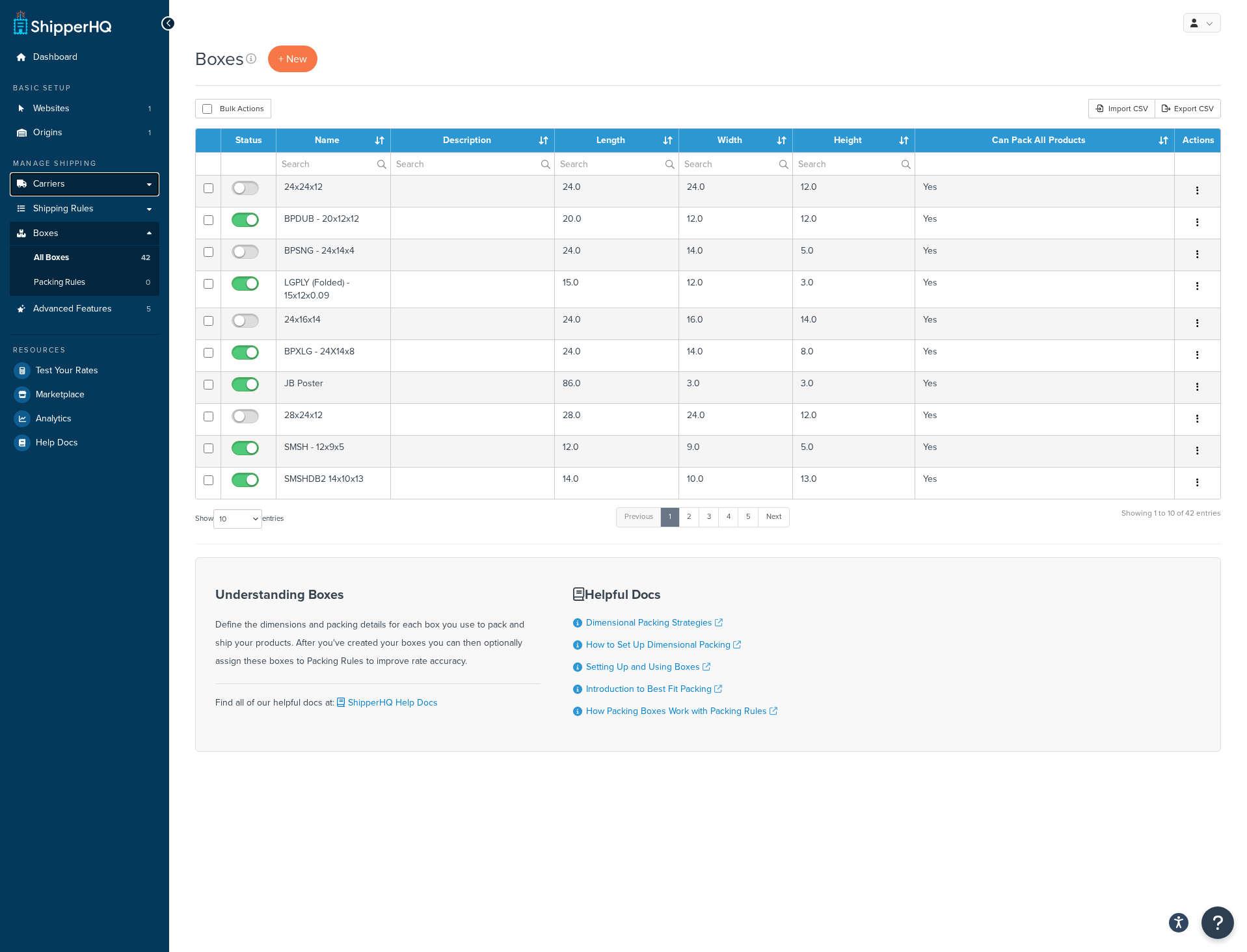
click at [149, 186] on link "Carriers" at bounding box center [84, 184] width 149 height 24
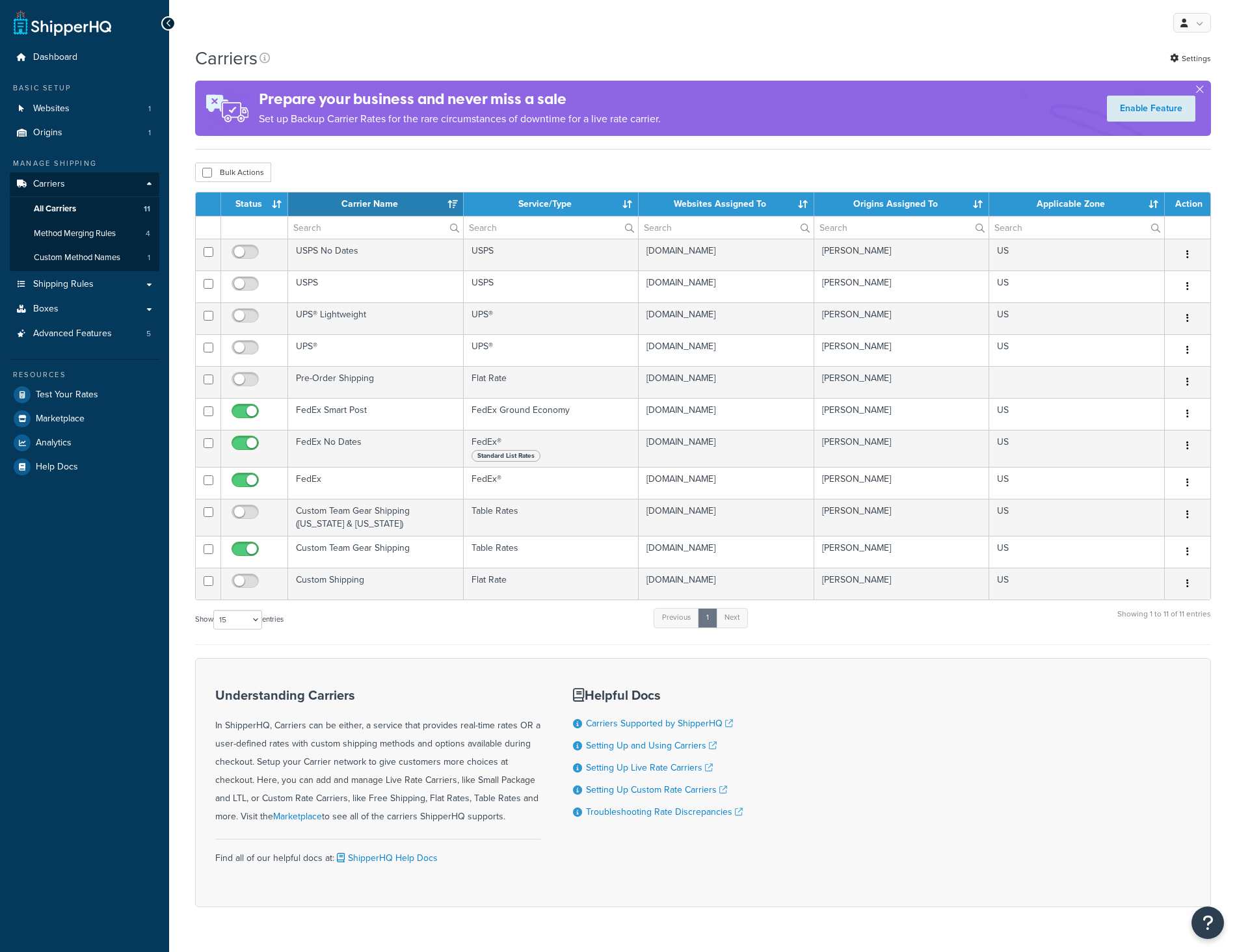
select select "15"
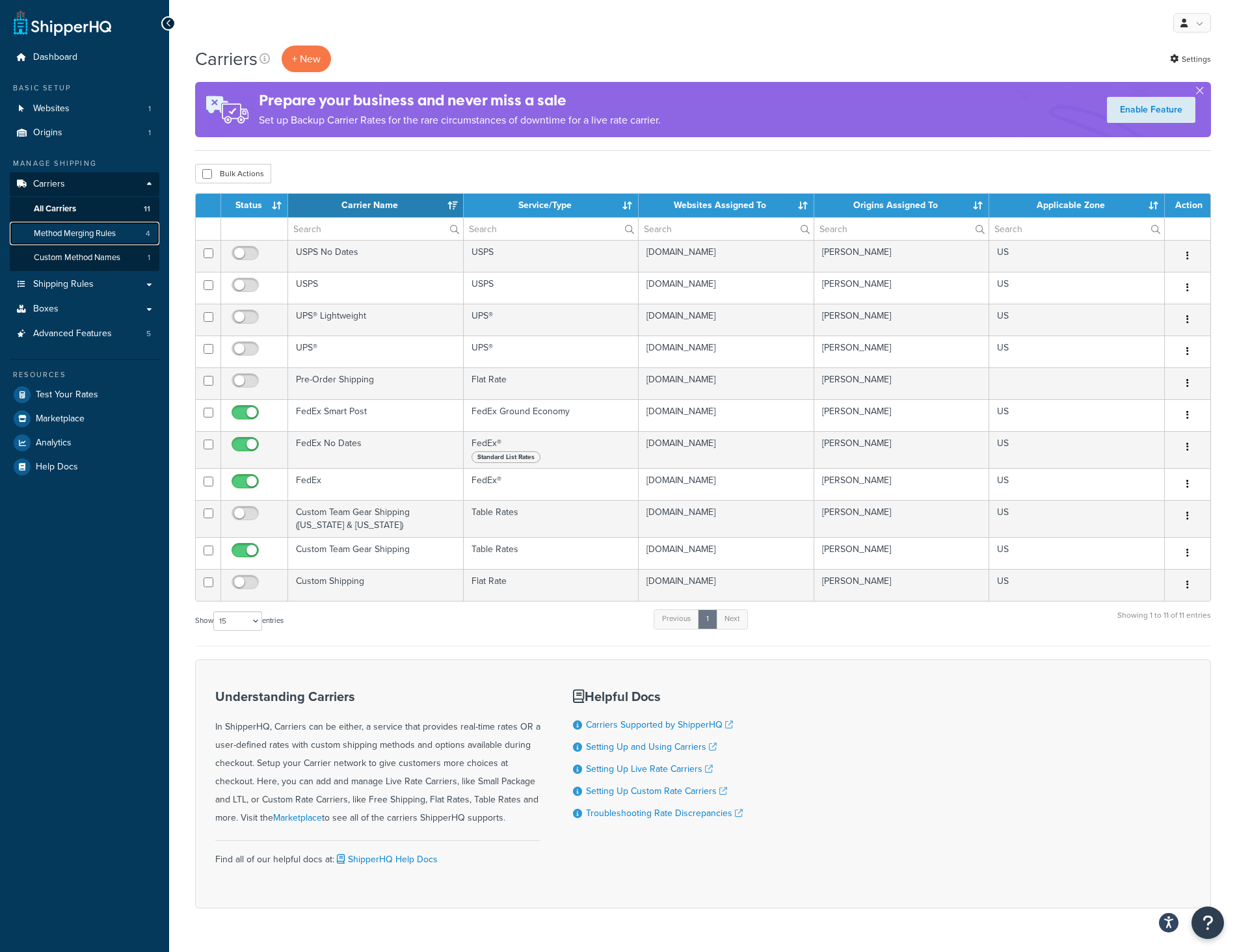
click at [75, 239] on span "Method Merging Rules" at bounding box center [74, 234] width 82 height 11
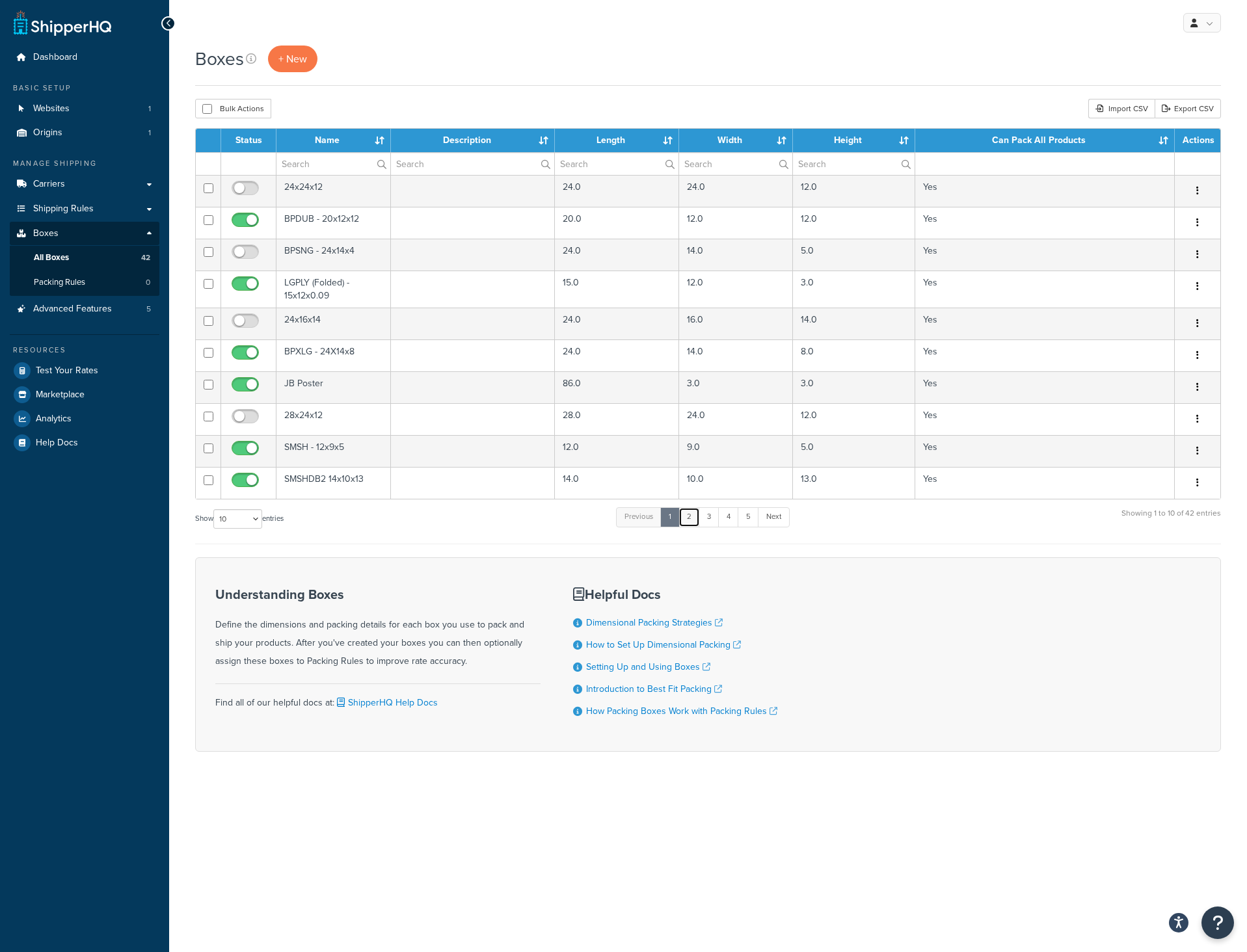
click at [695, 519] on link "2" at bounding box center [689, 517] width 22 height 19
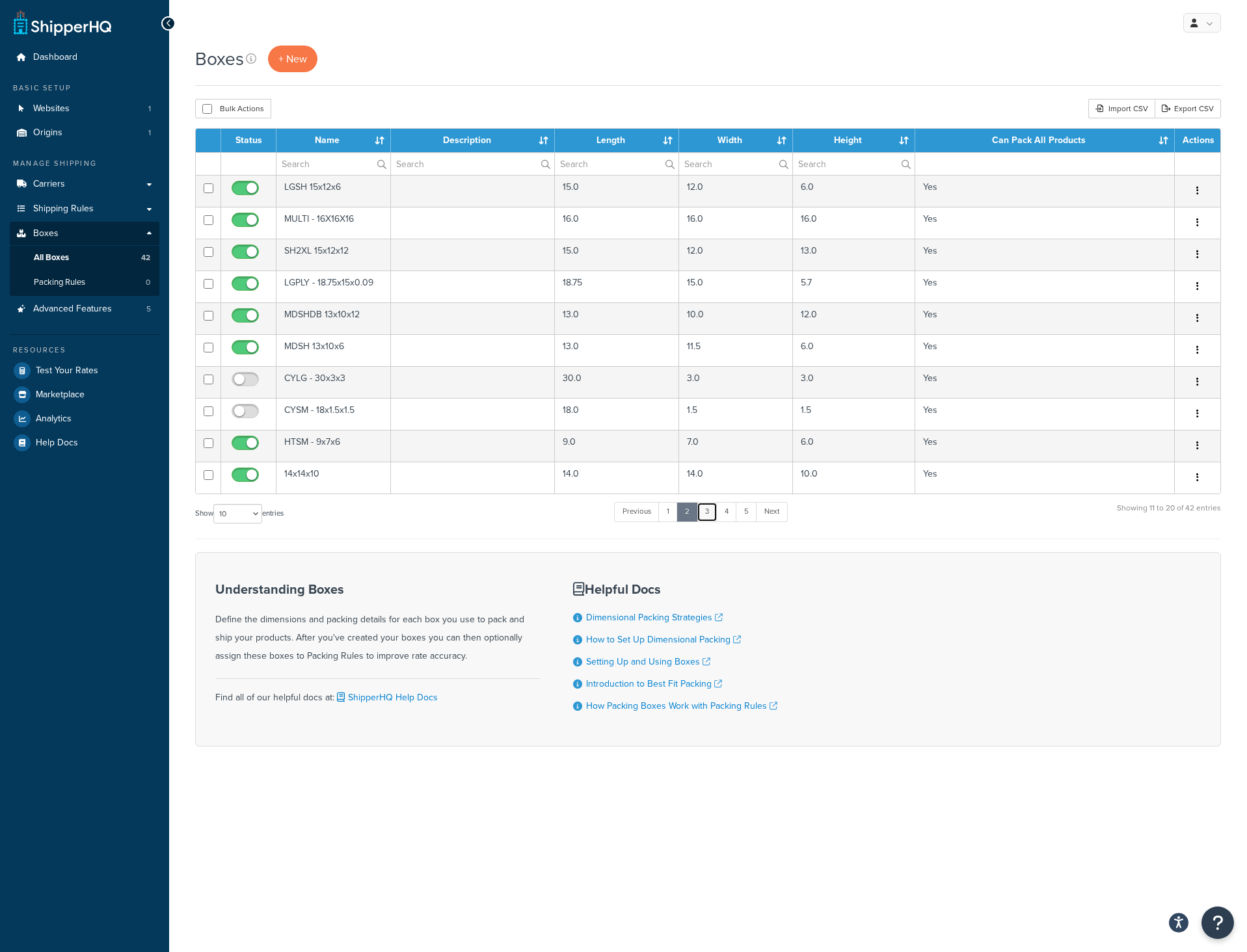
click at [703, 509] on link "3" at bounding box center [707, 512] width 21 height 19
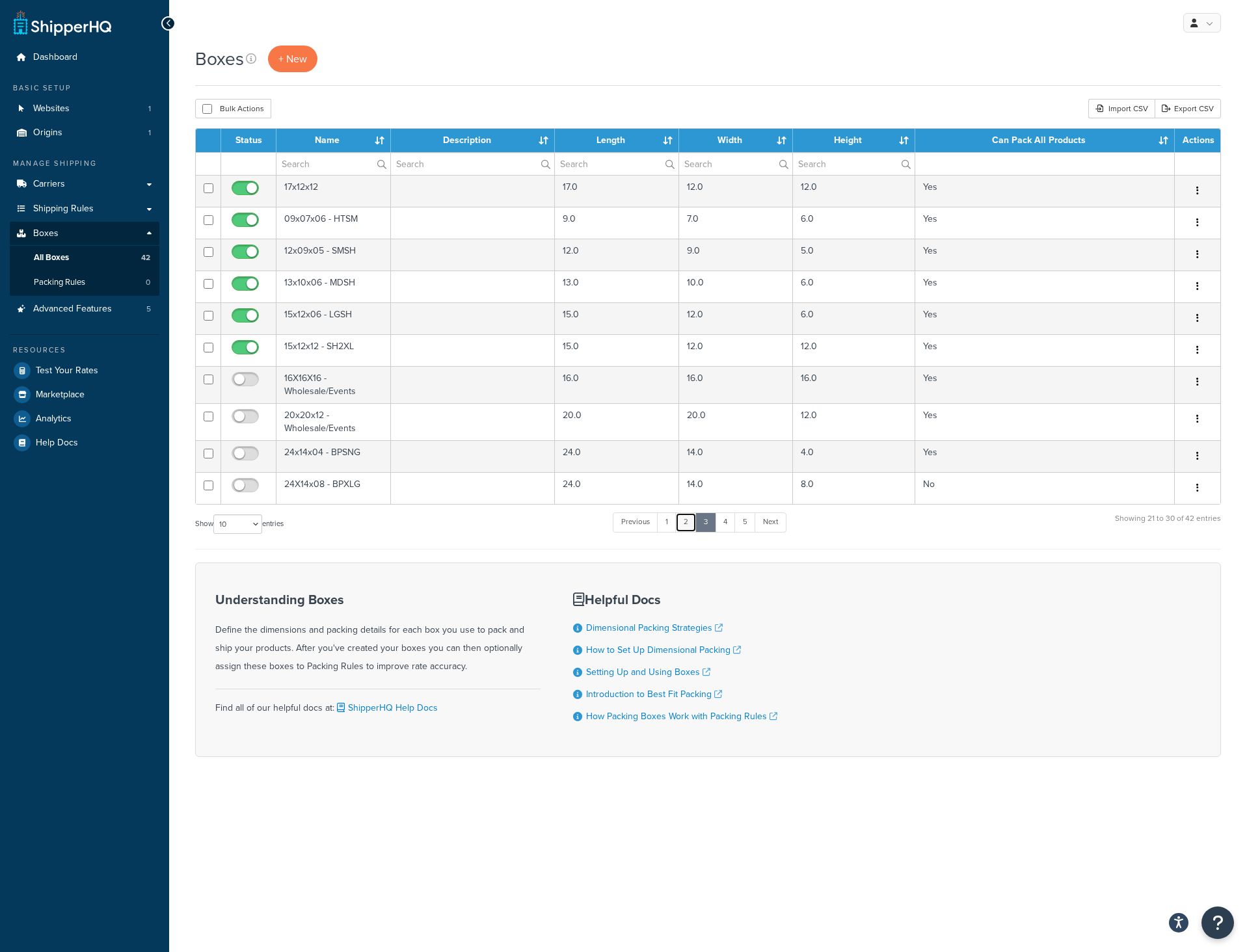
click at [693, 523] on link "2" at bounding box center [686, 522] width 22 height 19
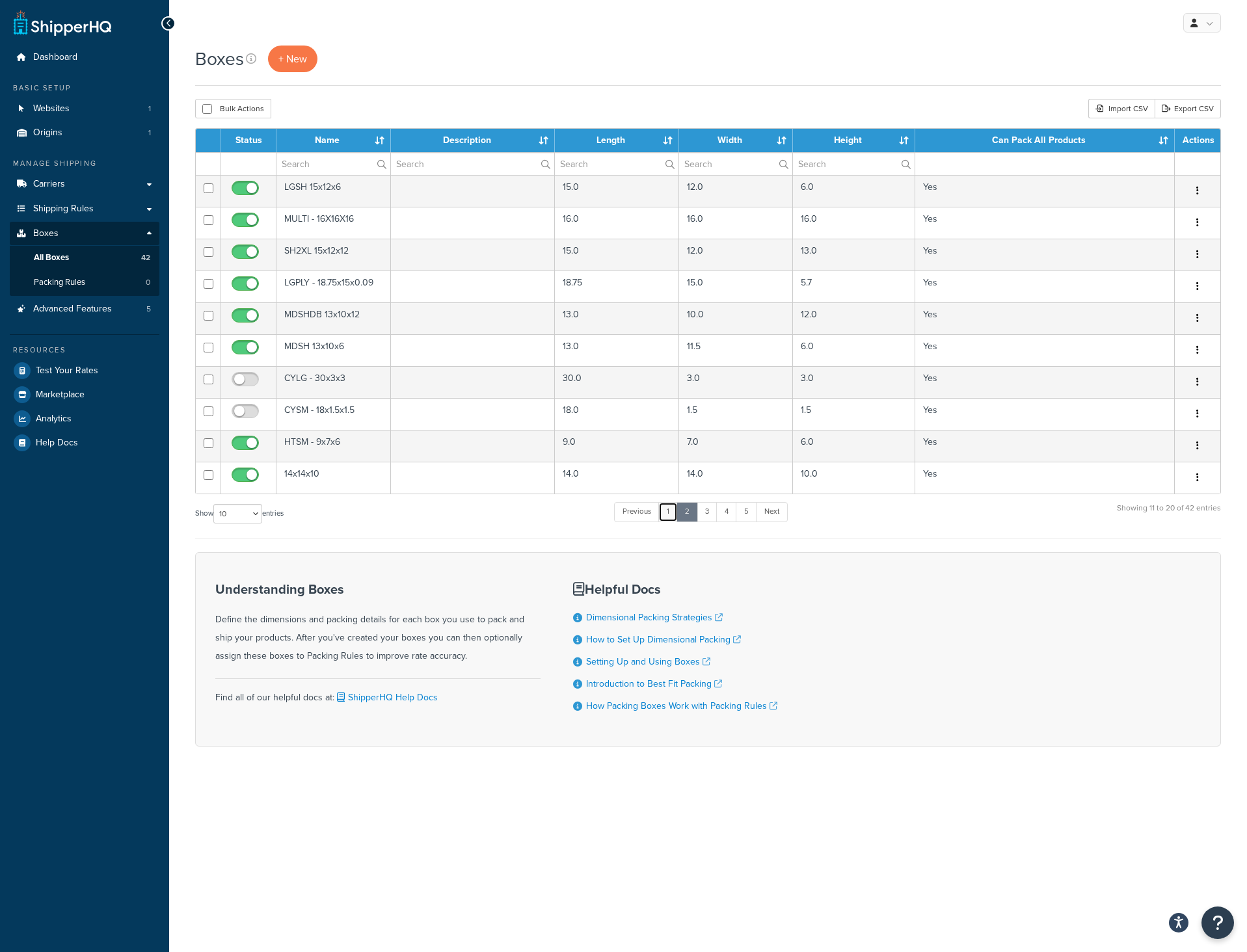
click at [675, 511] on link "1" at bounding box center [668, 512] width 19 height 19
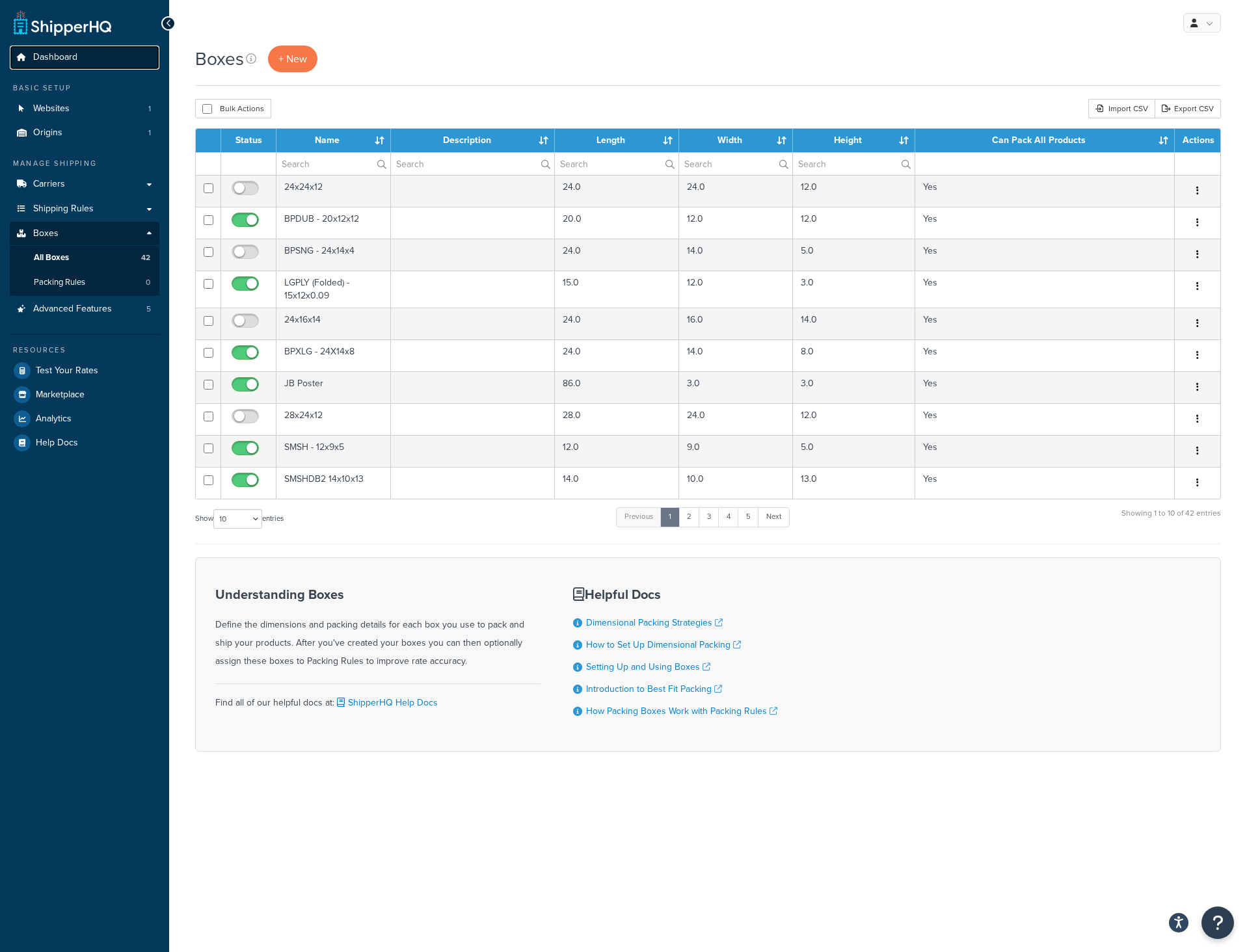
click at [44, 49] on link "Dashboard" at bounding box center [84, 57] width 149 height 24
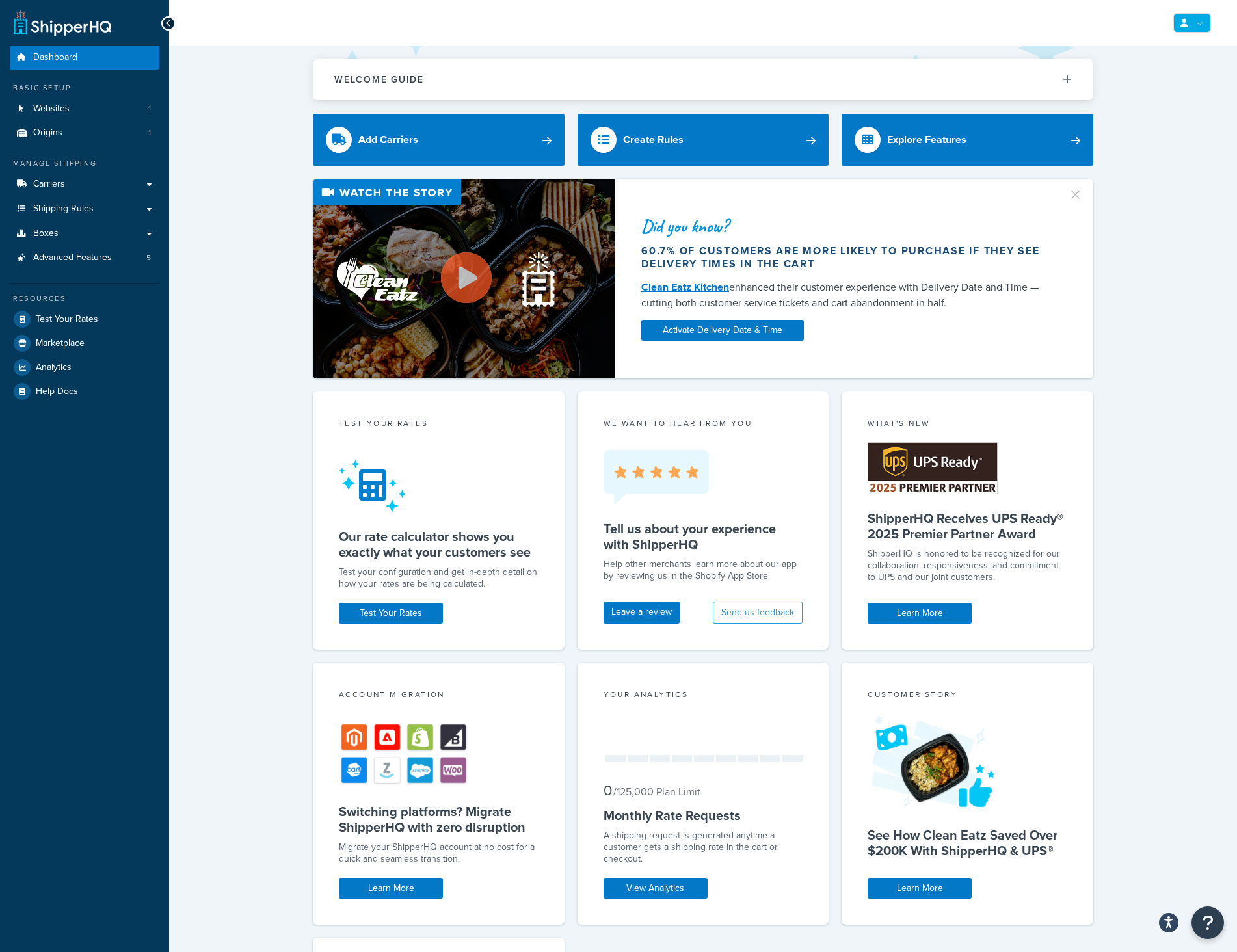
click at [1204, 27] on link at bounding box center [1192, 23] width 38 height 19
click at [1146, 52] on span "My Profile" at bounding box center [1136, 48] width 36 height 12
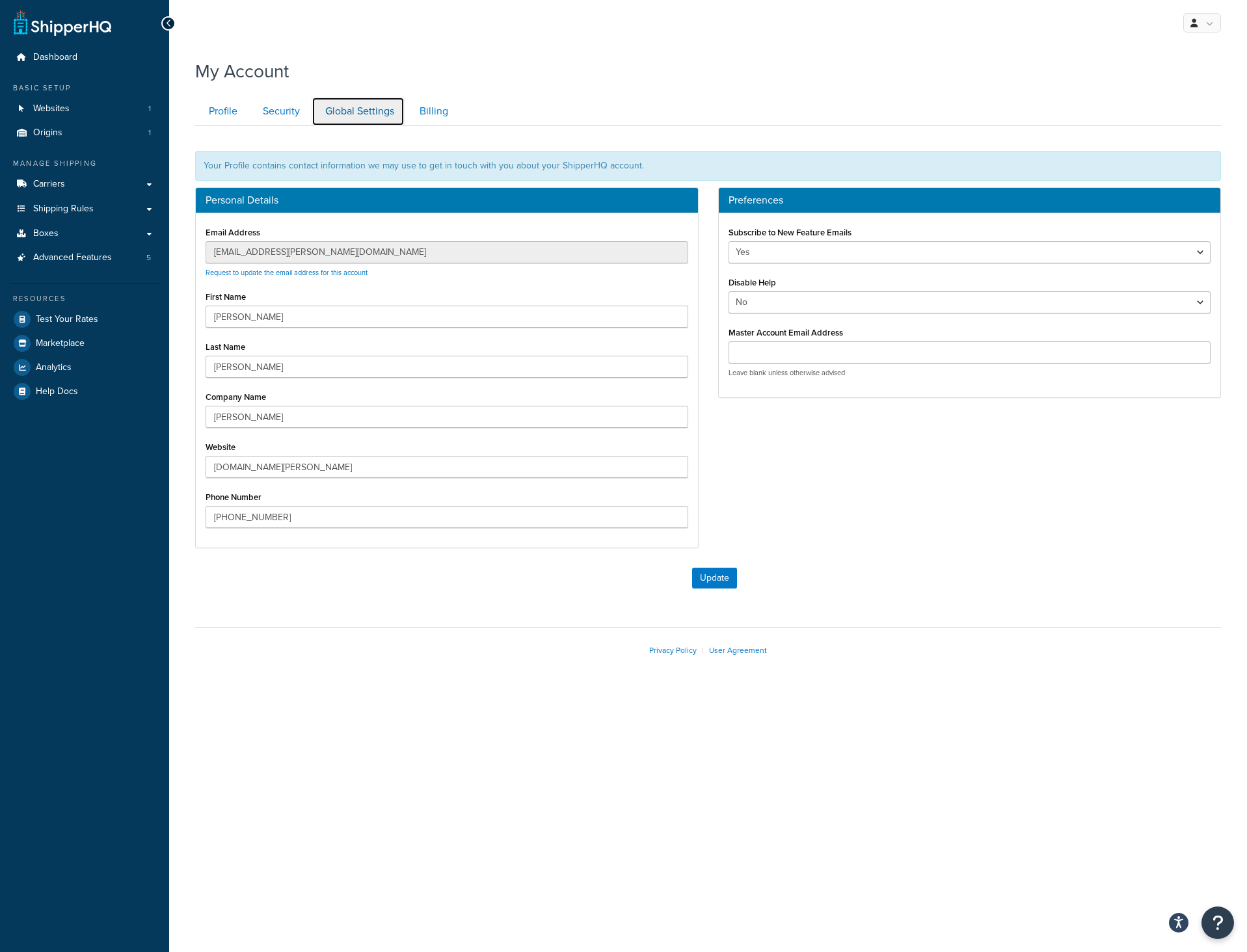
click at [359, 111] on link "Global Settings" at bounding box center [358, 111] width 93 height 29
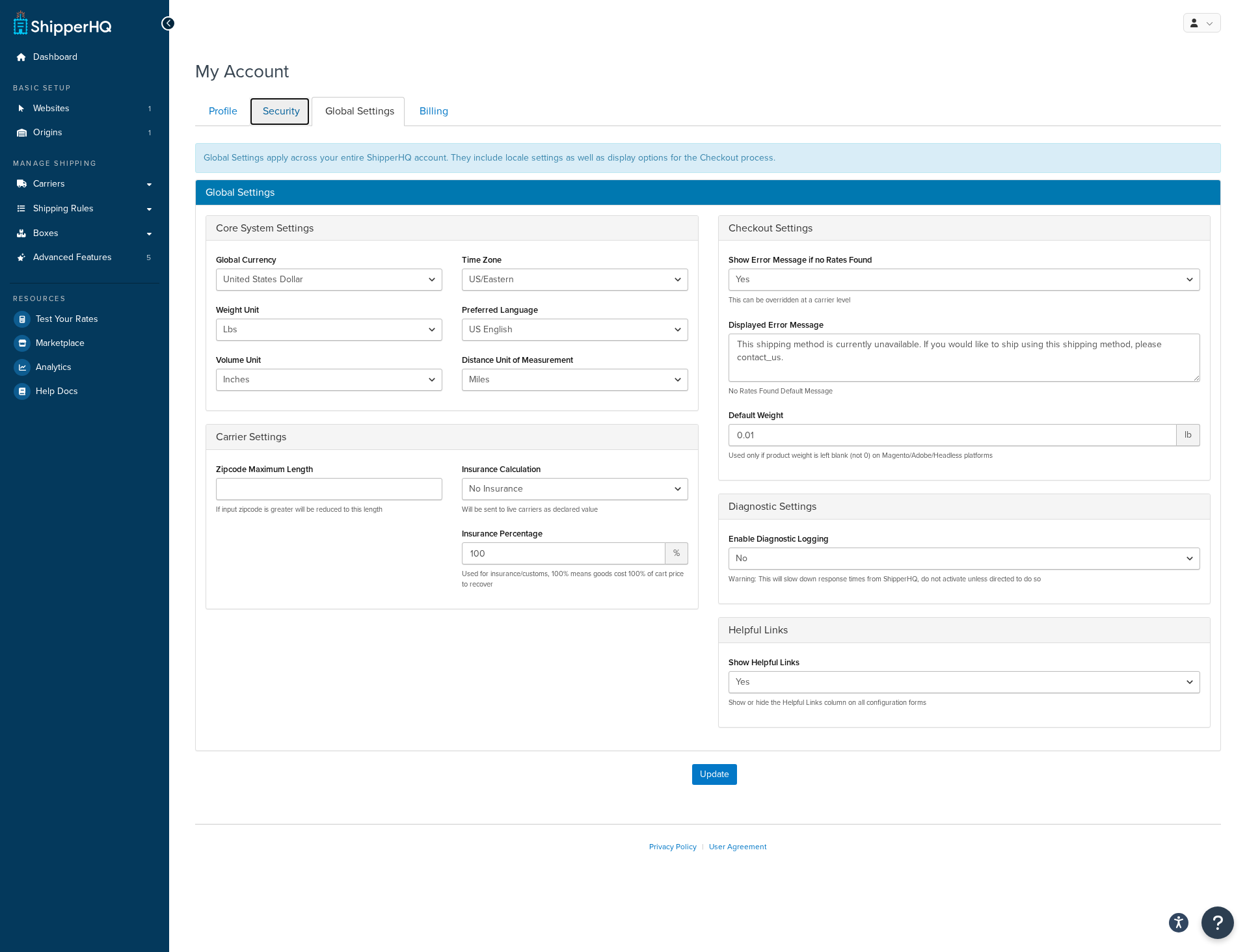
click at [289, 116] on link "Security" at bounding box center [280, 111] width 61 height 29
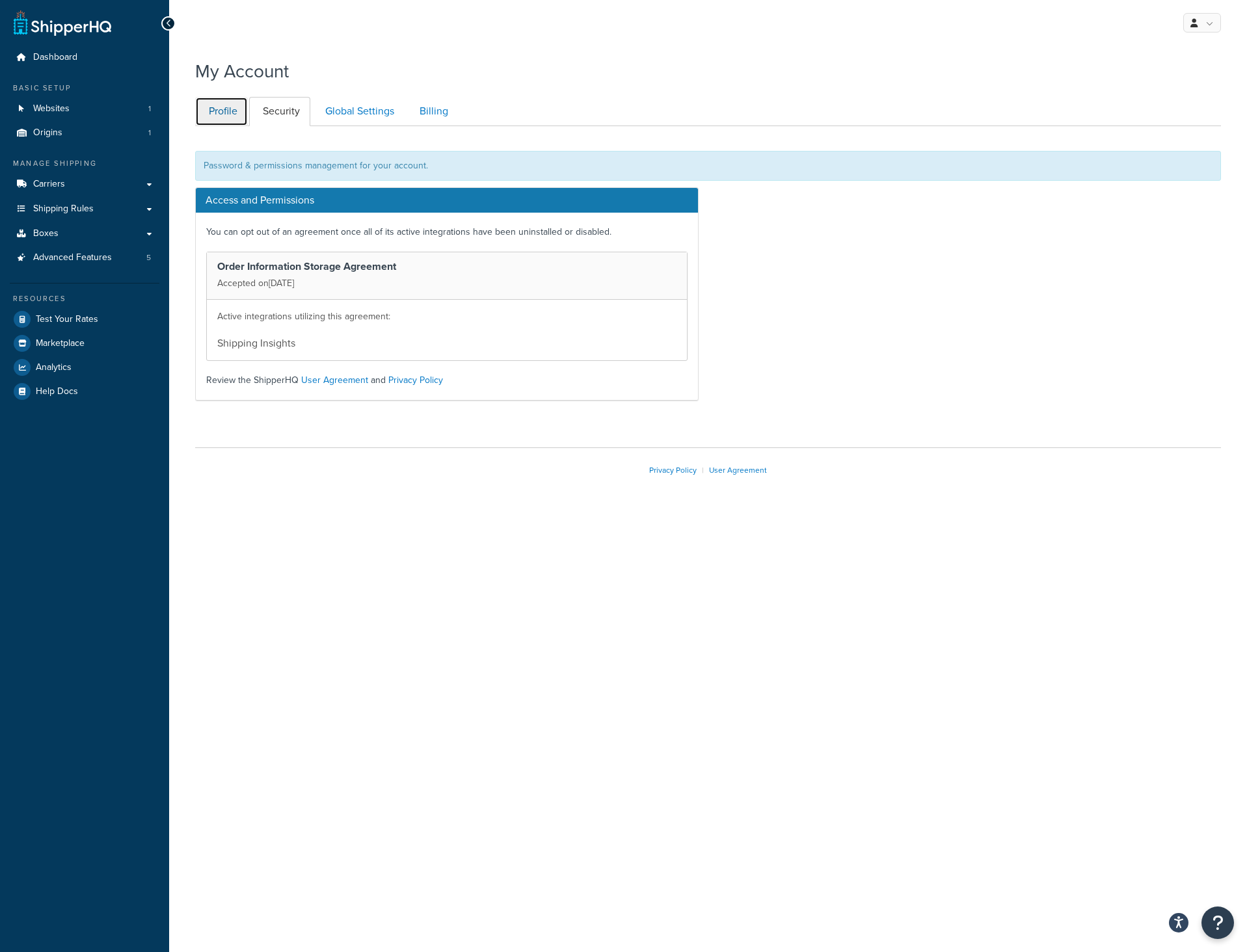
click at [233, 113] on link "Profile" at bounding box center [221, 111] width 52 height 29
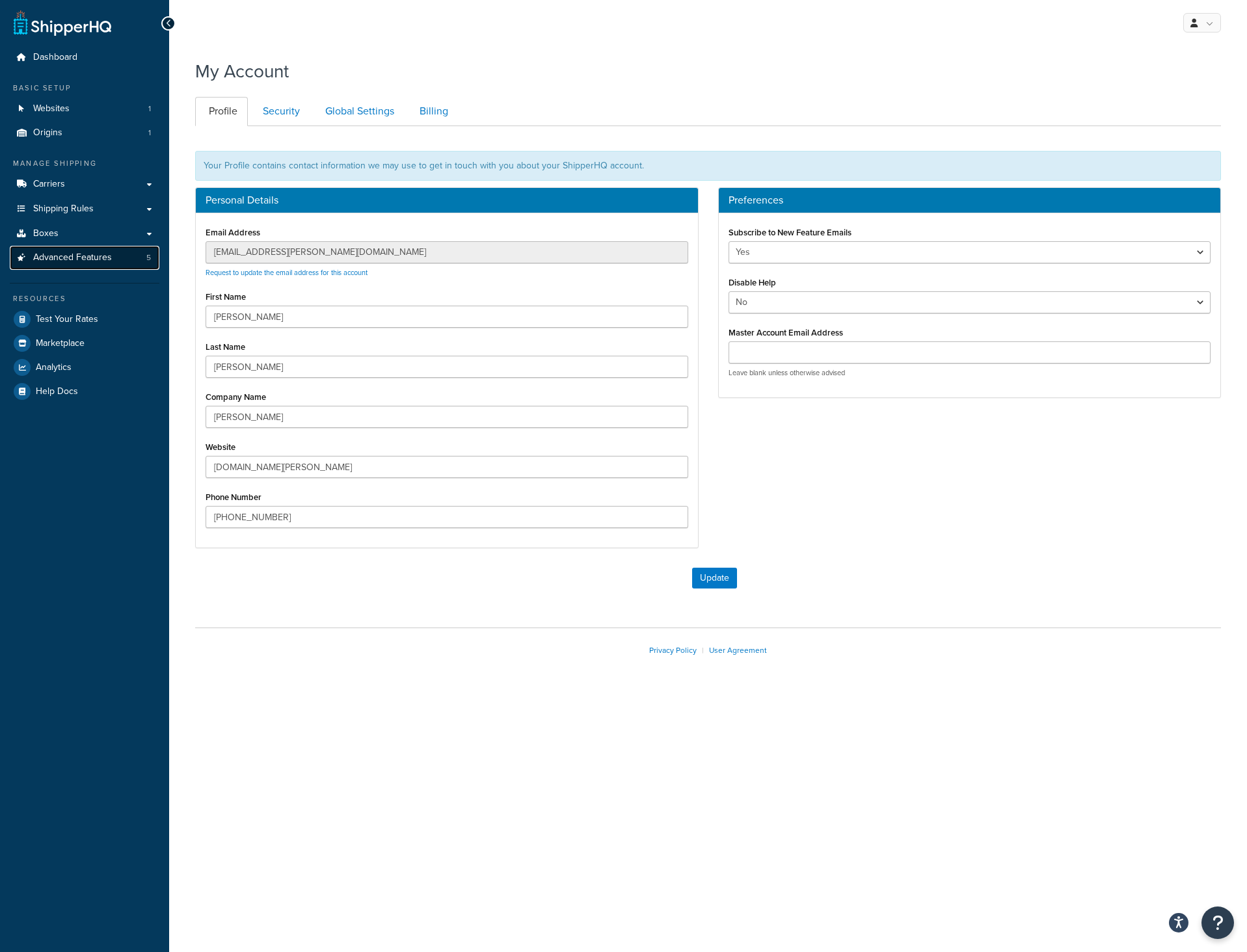
click at [78, 257] on span "Advanced Features" at bounding box center [72, 258] width 78 height 11
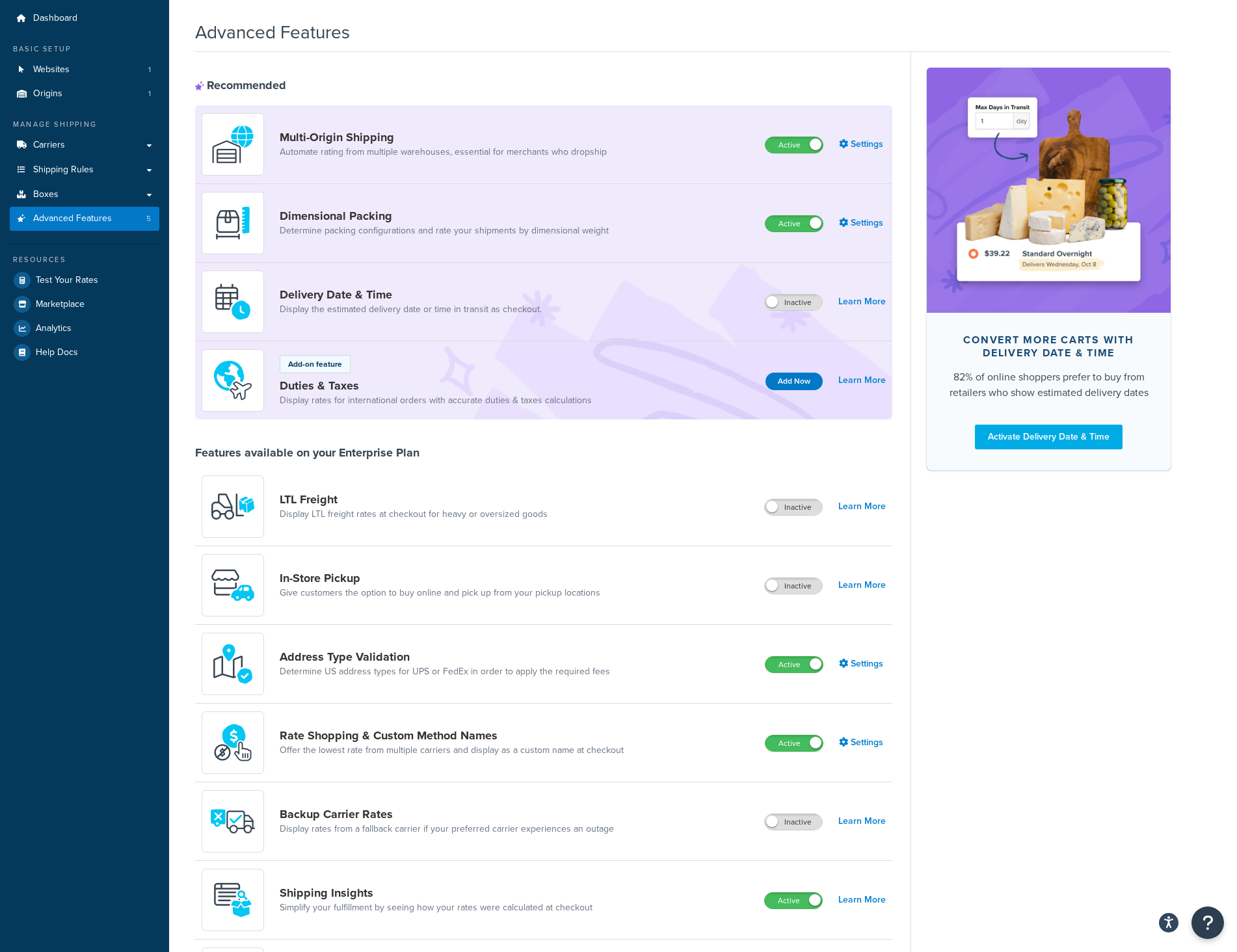
scroll to position [15, 0]
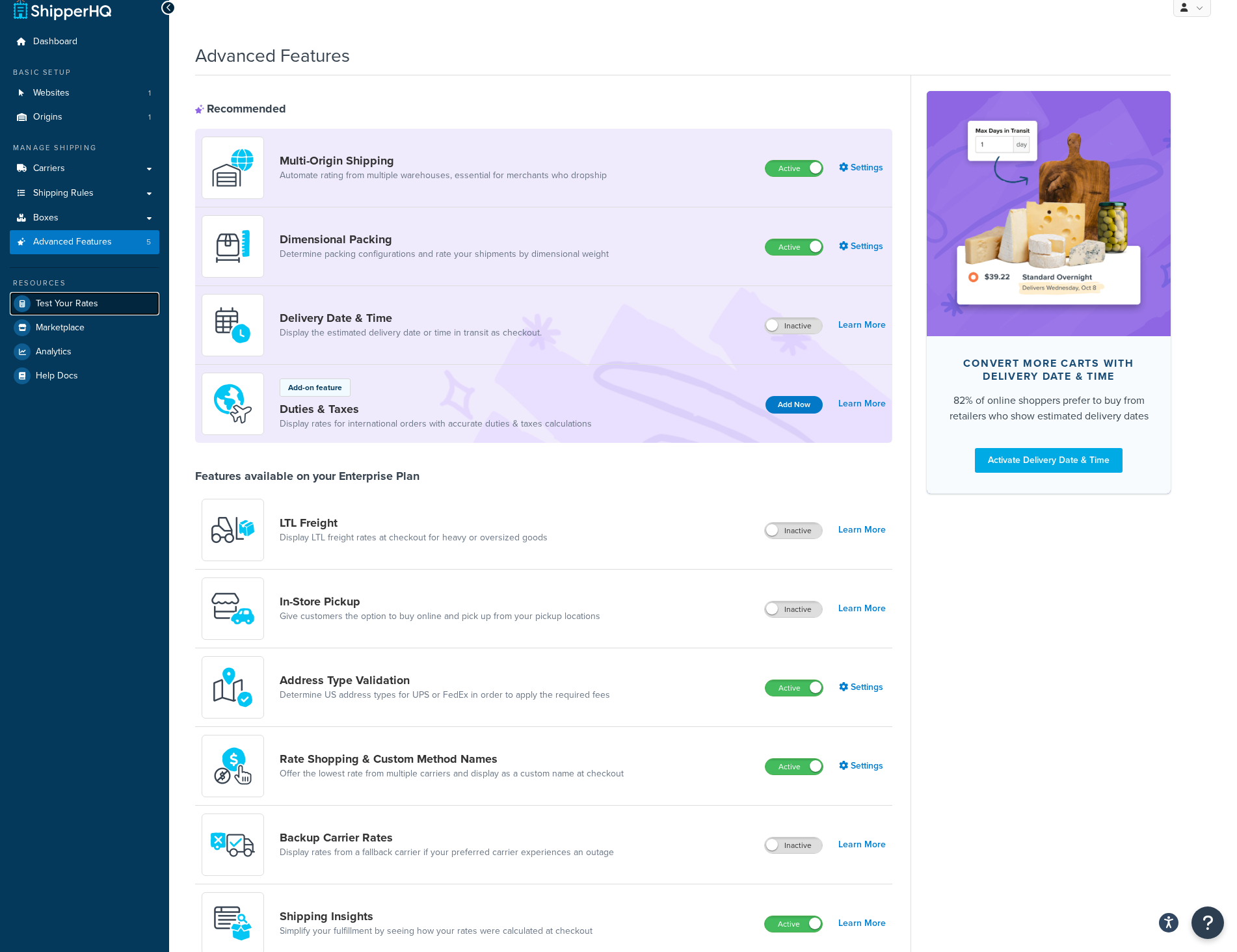
click at [73, 311] on link "Test Your Rates" at bounding box center [84, 304] width 149 height 23
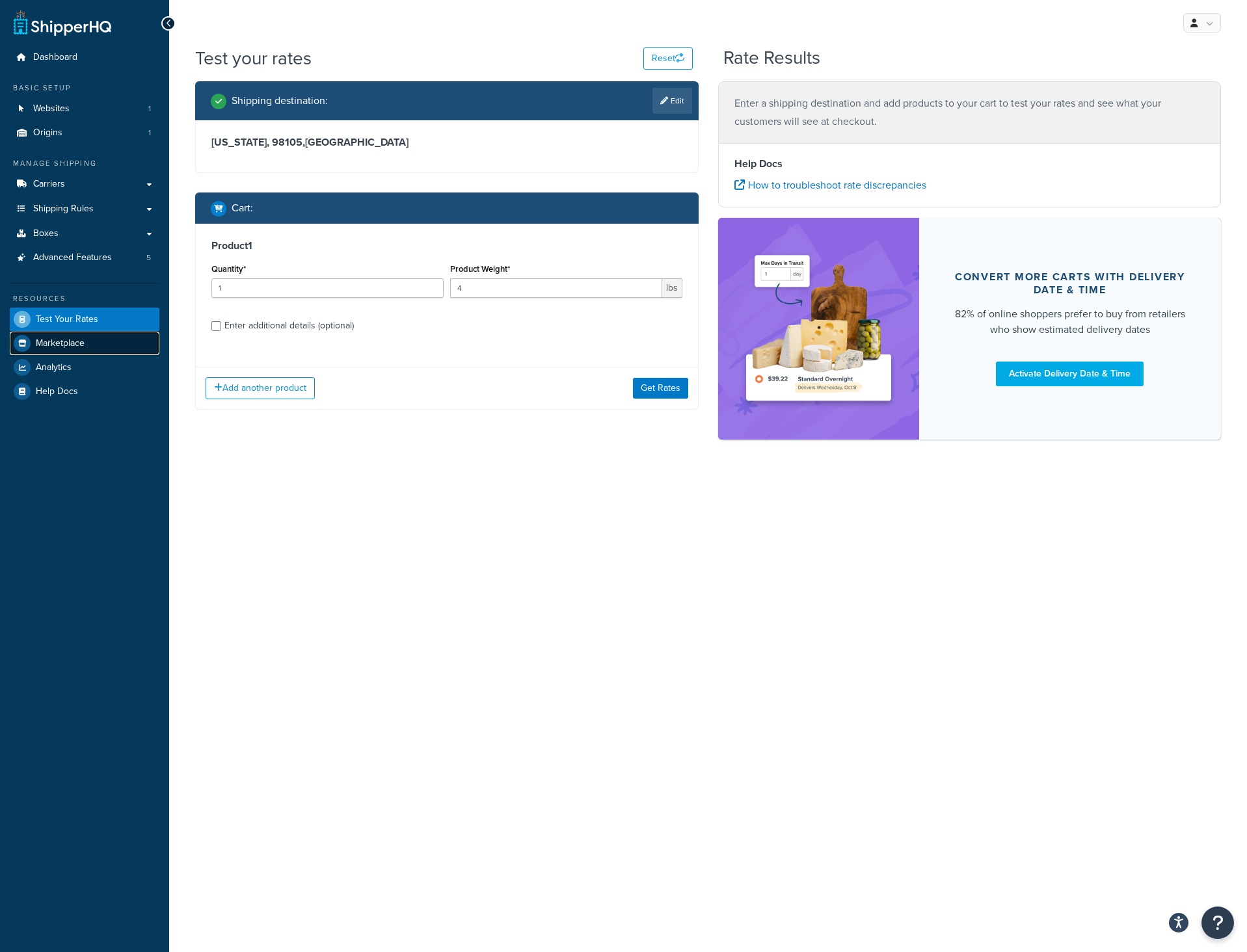
click at [76, 344] on span "Marketplace" at bounding box center [60, 344] width 48 height 11
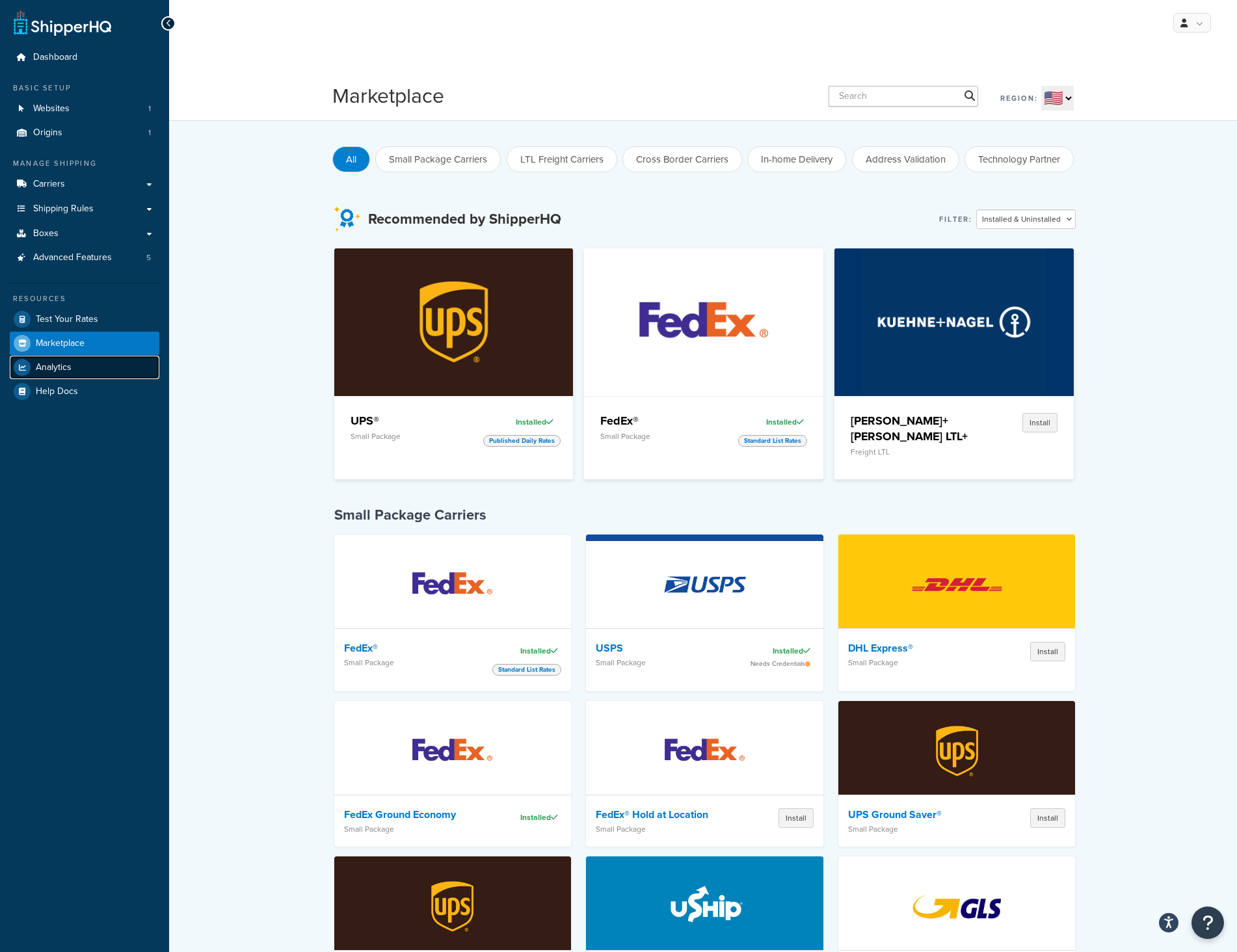
click at [78, 373] on link "Analytics" at bounding box center [84, 367] width 149 height 23
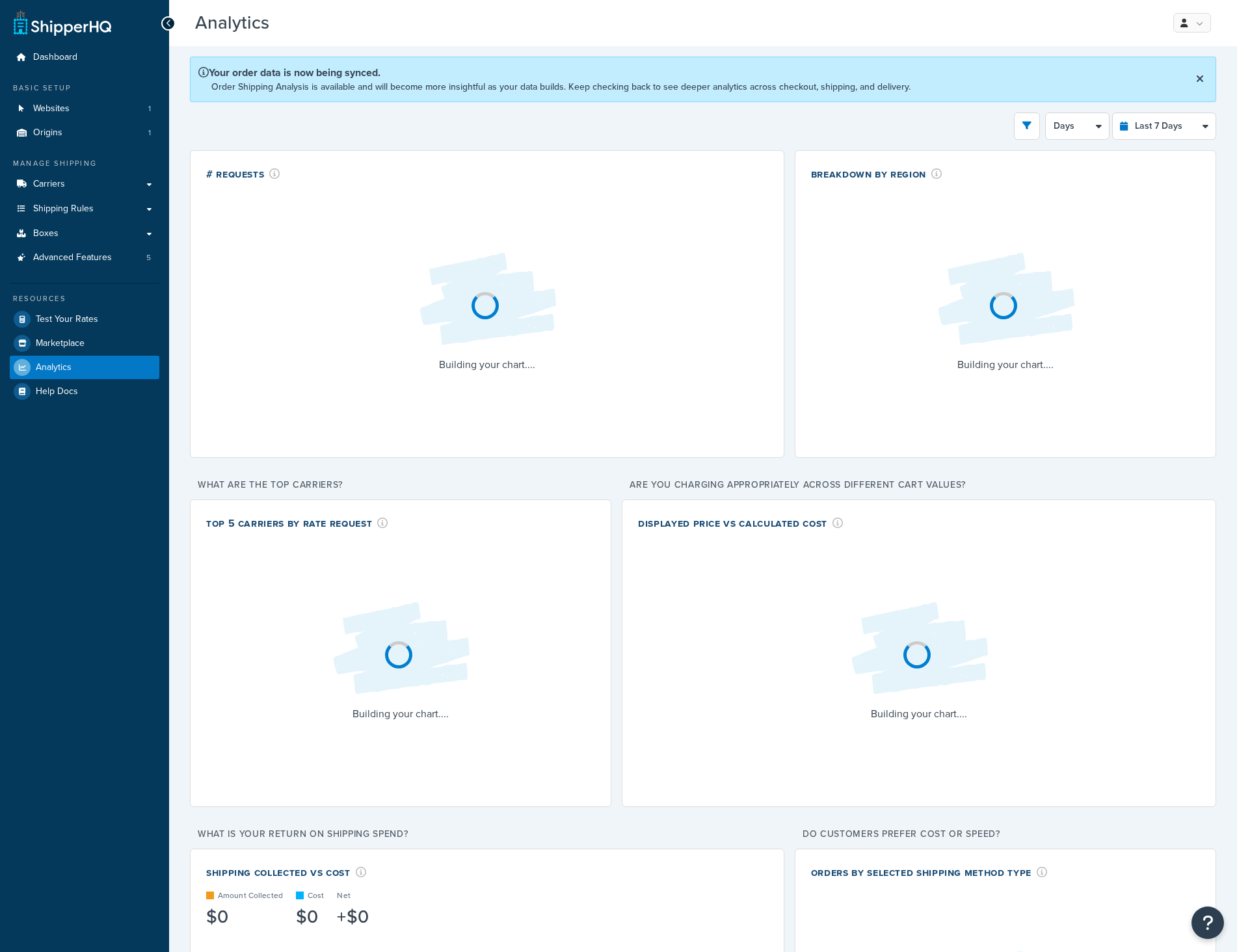
select select "last_7_days"
click at [72, 348] on span "Marketplace" at bounding box center [60, 344] width 48 height 11
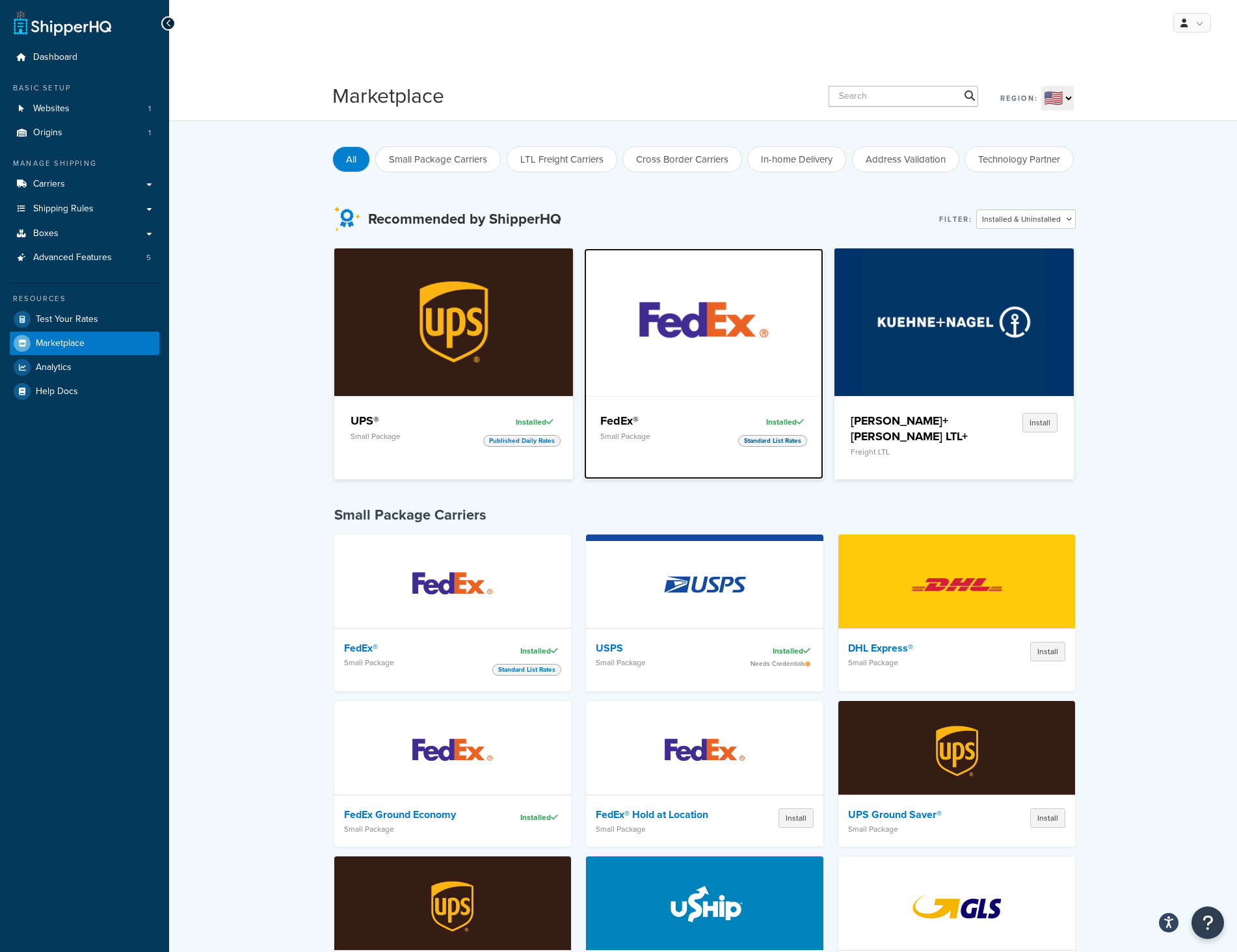
click at [668, 423] on h4 "FedEx®" at bounding box center [661, 420] width 124 height 15
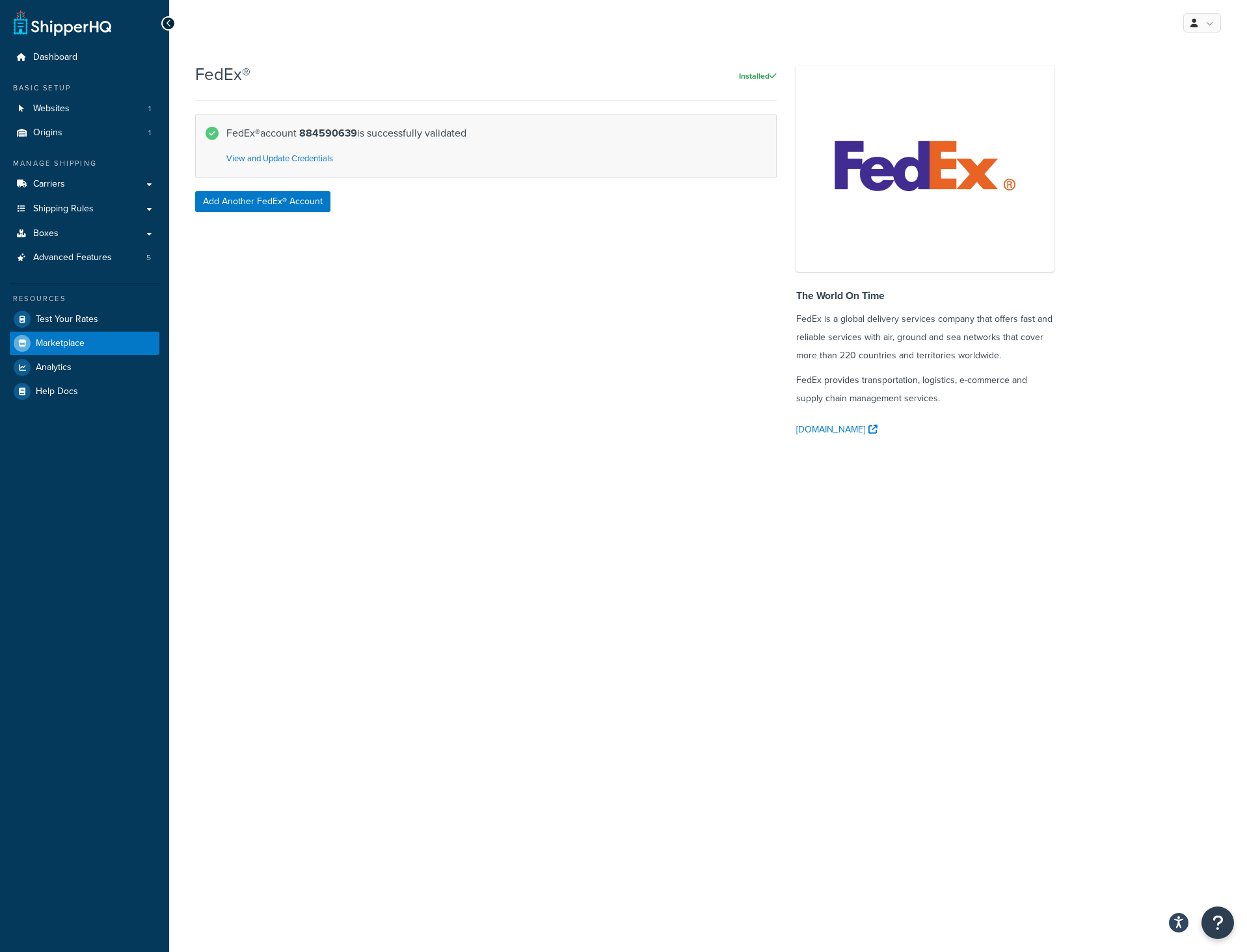
click at [350, 135] on strong "884590639" at bounding box center [329, 132] width 58 height 15
click at [296, 162] on link "View and Update Credentials" at bounding box center [279, 157] width 107 height 12
select select "US"
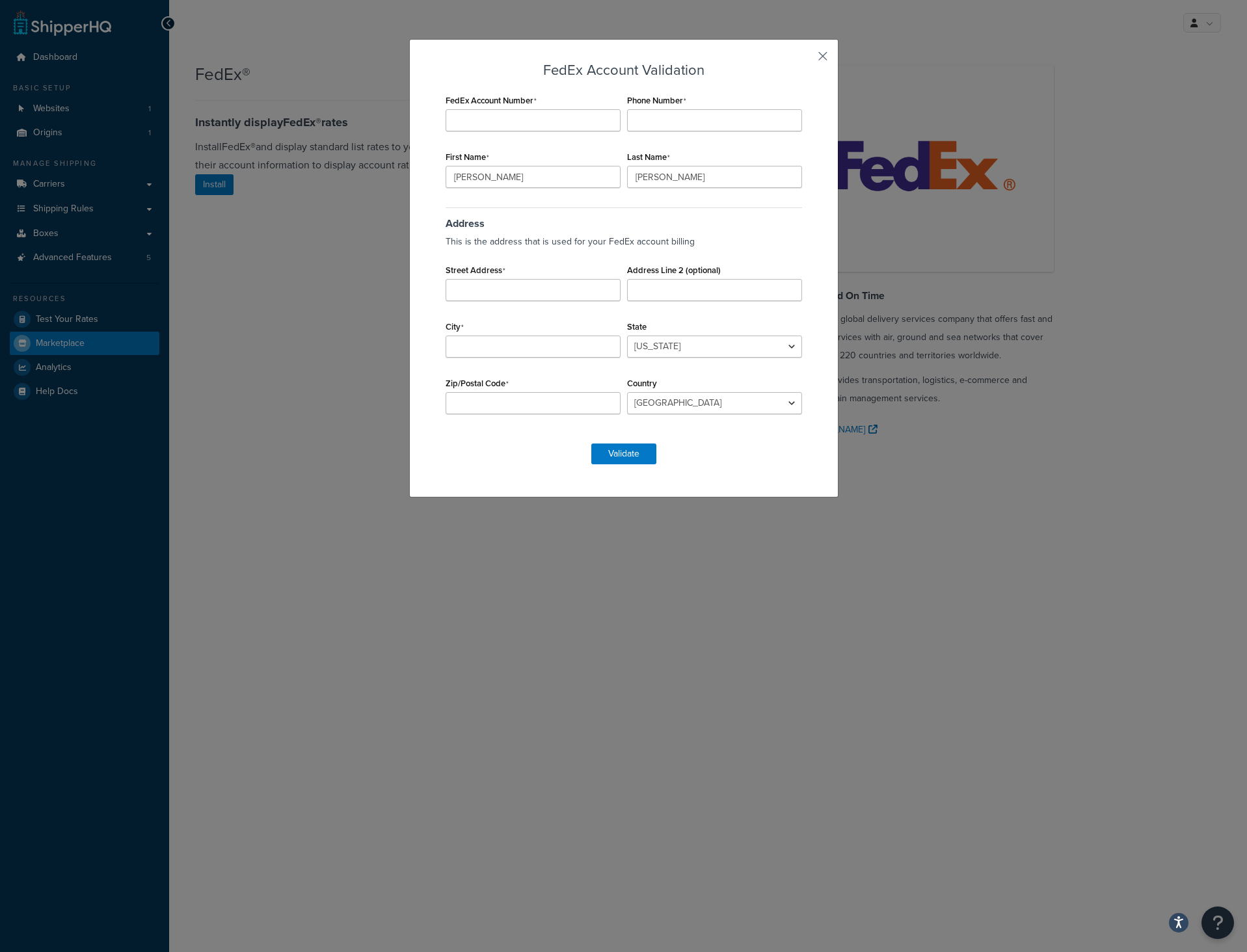
click at [805, 59] on button "button" at bounding box center [804, 61] width 3 height 3
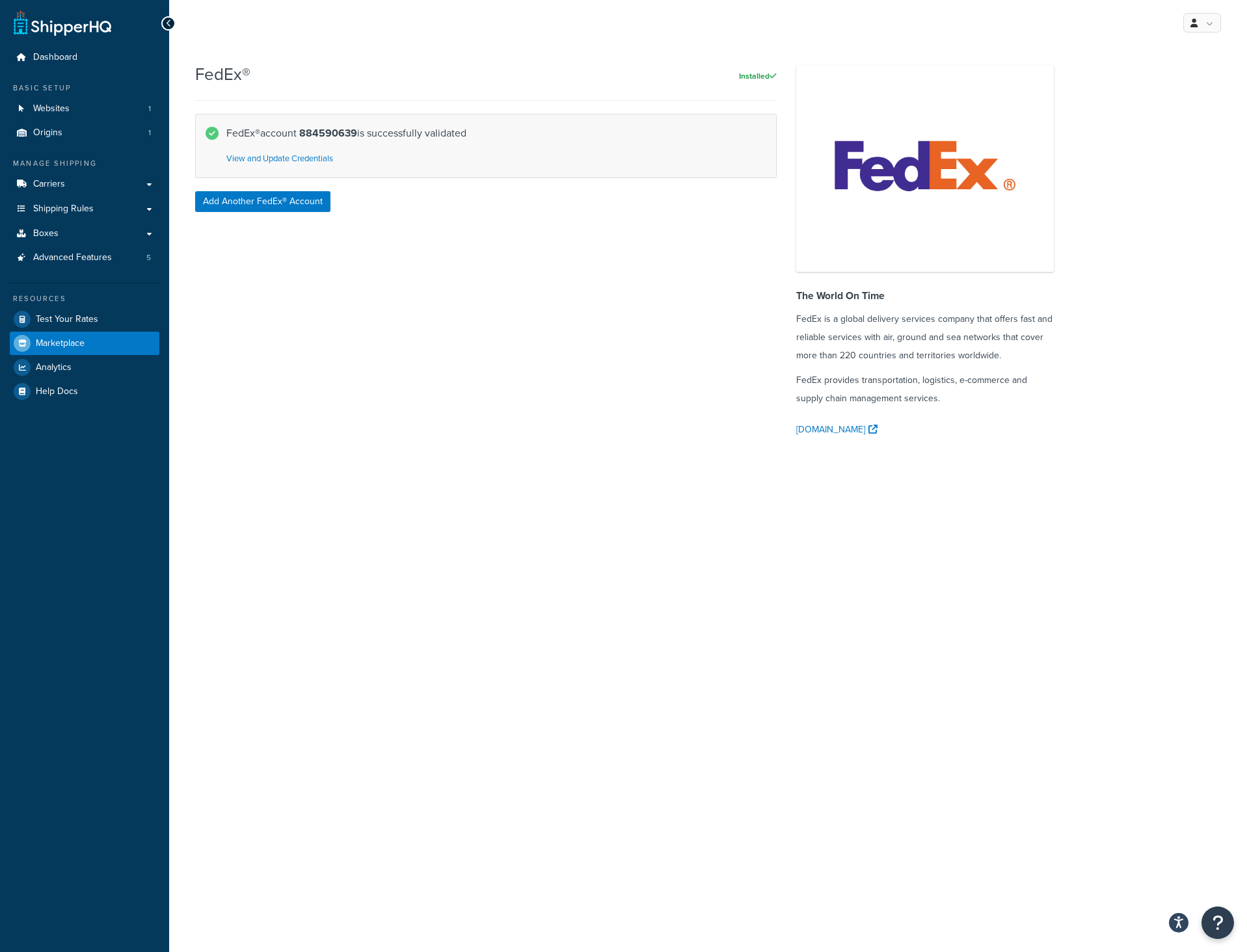
click at [334, 137] on strong "884590639" at bounding box center [329, 132] width 58 height 15
copy strong "884590639"
click at [1237, 182] on div "My Profile Billing Global Settings Contact Us Logout FedEx® Installed FedEx® ac…" at bounding box center [707, 476] width 1078 height 952
